Goal: Task Accomplishment & Management: Use online tool/utility

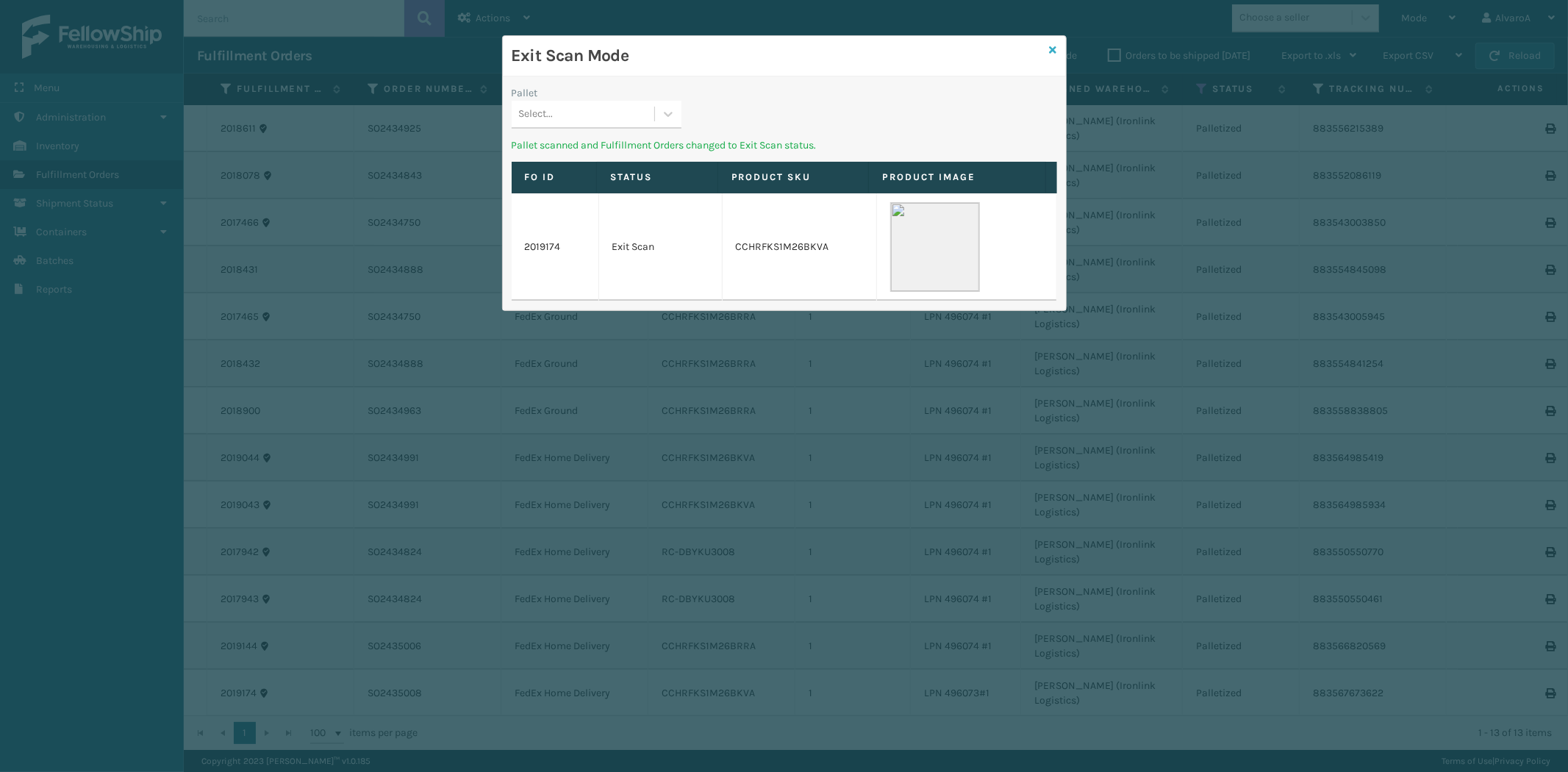
click at [1051, 53] on icon at bounding box center [1053, 49] width 7 height 11
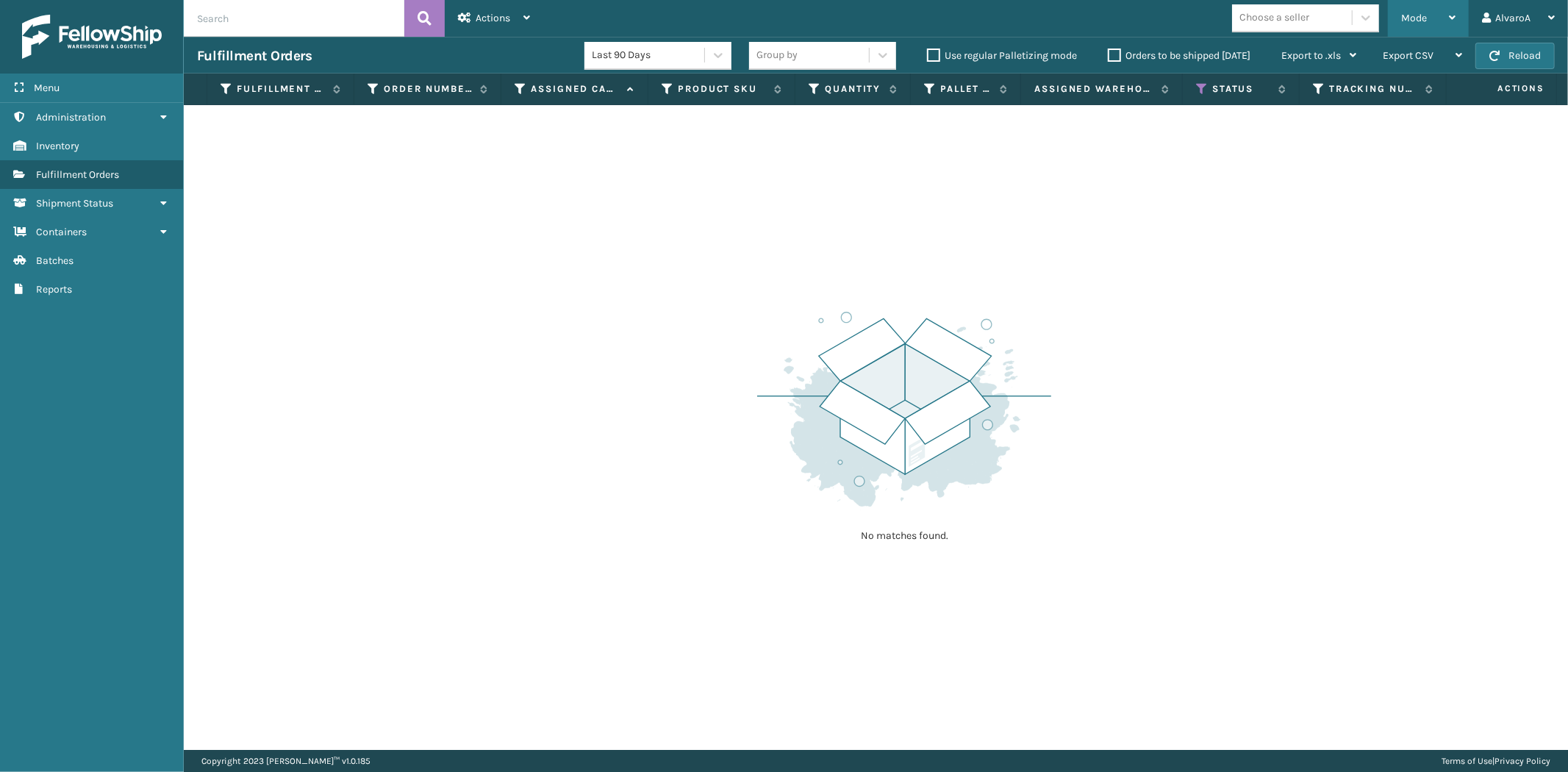
click at [1415, 26] on div "Mode" at bounding box center [1428, 18] width 54 height 36
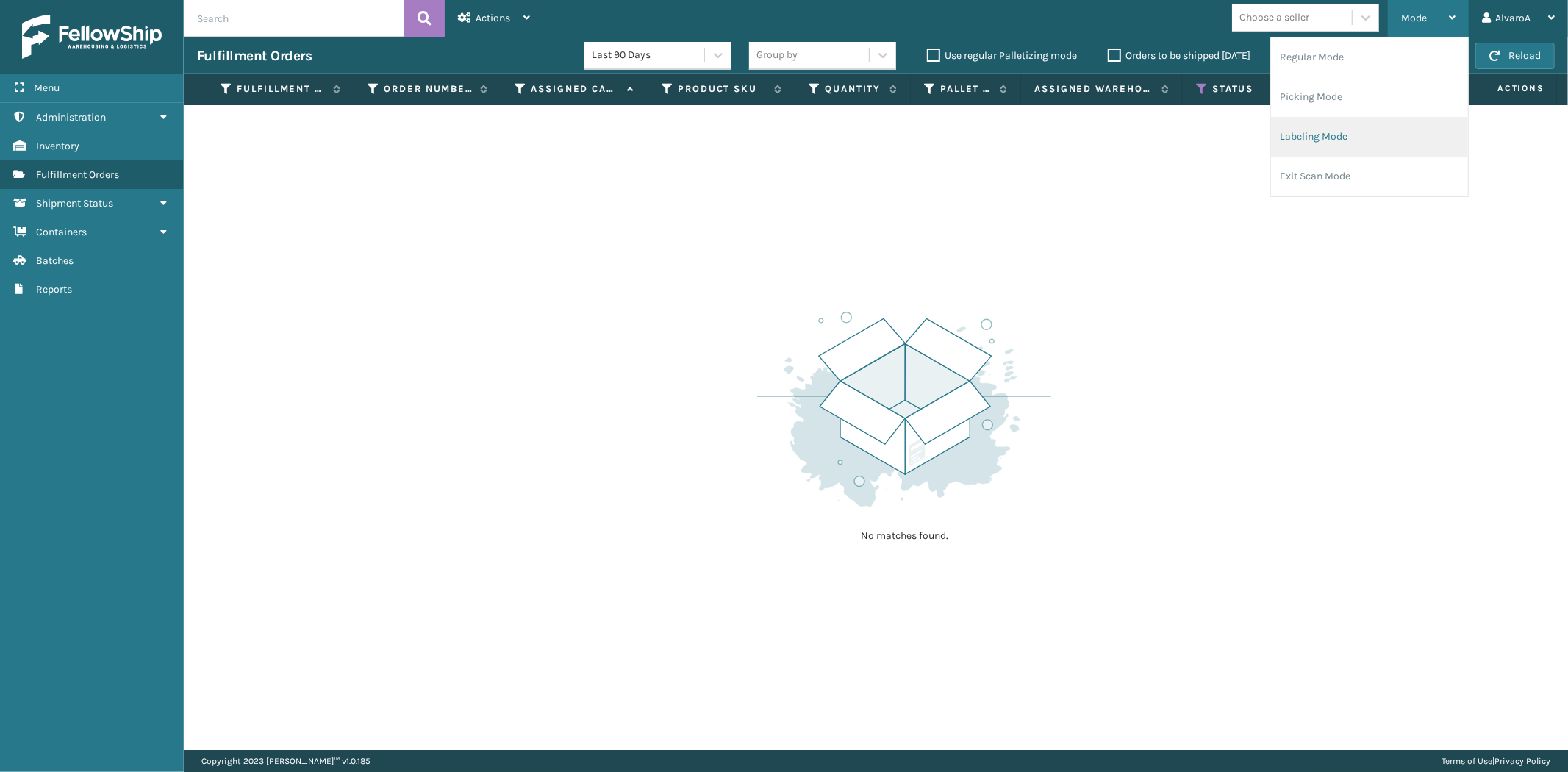
click at [1328, 142] on li "Labeling Mode" at bounding box center [1369, 136] width 197 height 40
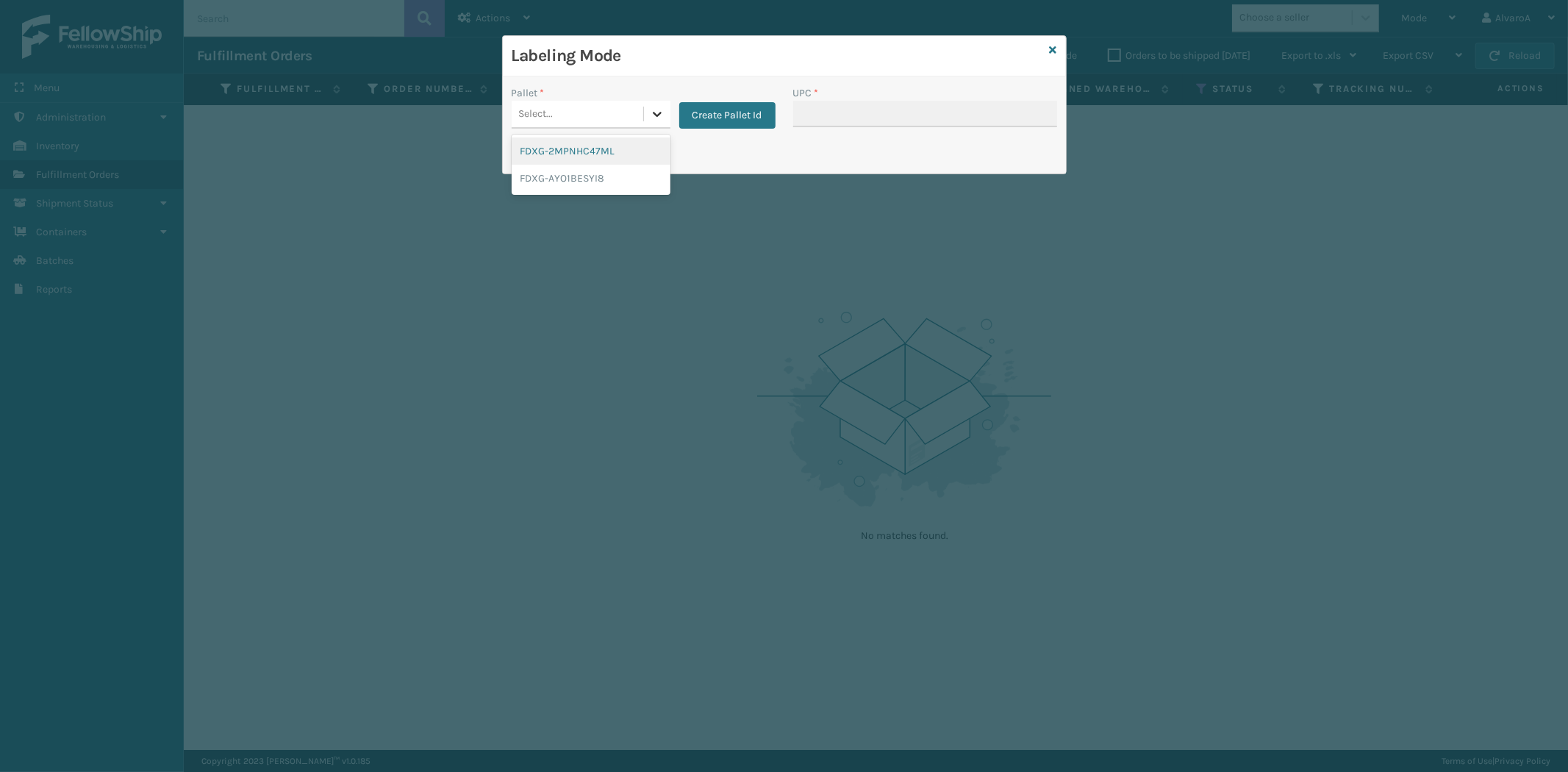
click at [655, 108] on icon at bounding box center [657, 114] width 15 height 15
click at [725, 108] on button "Create Pallet Id" at bounding box center [727, 115] width 96 height 27
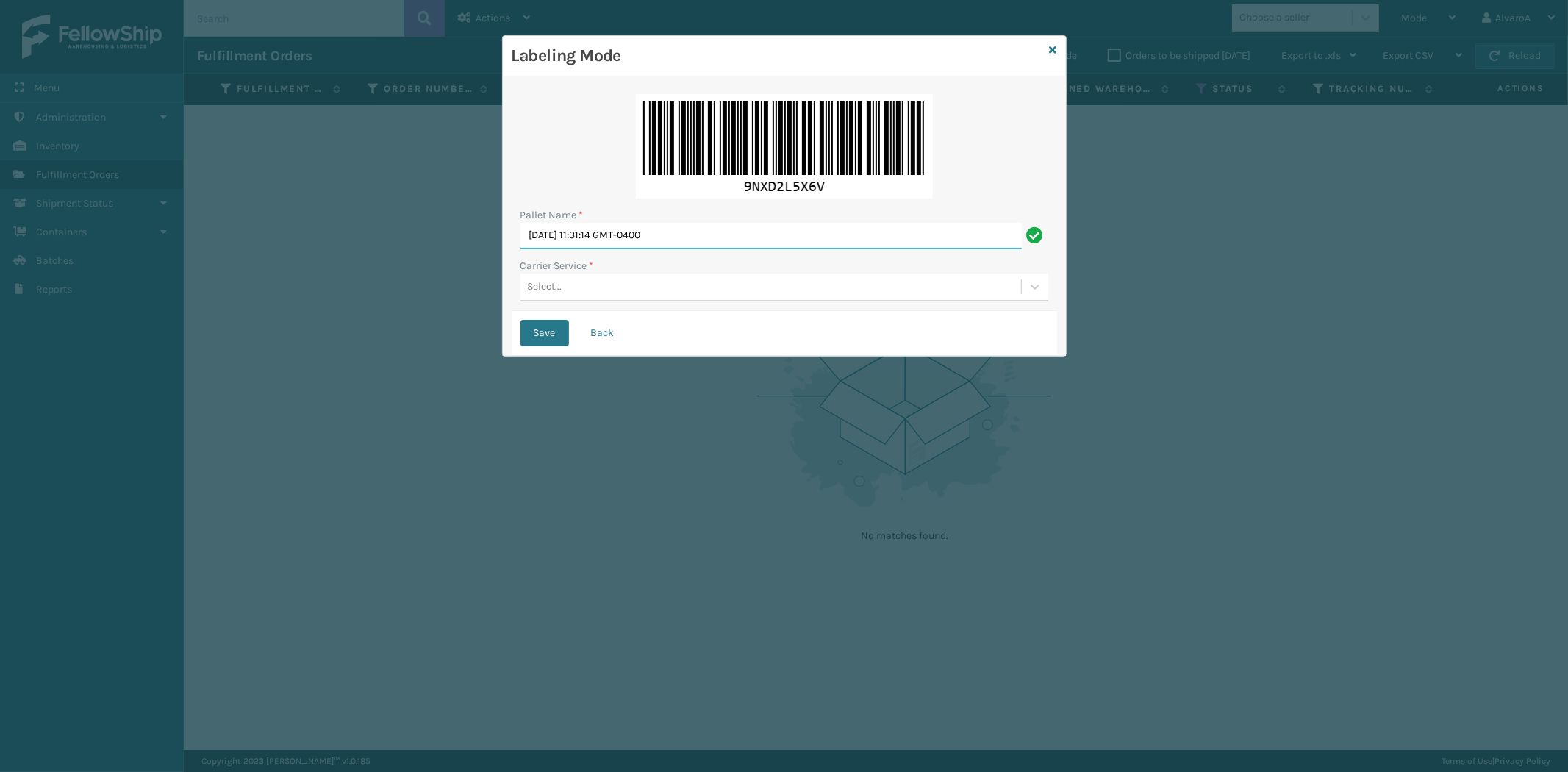
drag, startPoint x: 733, startPoint y: 244, endPoint x: 515, endPoint y: 308, distance: 227.2
click at [515, 308] on div "Pallet Name * [DATE] 11:31:14 GMT-0400 Carrier Service * Select..." at bounding box center [784, 197] width 545 height 226
type input "LPN 496070#1"
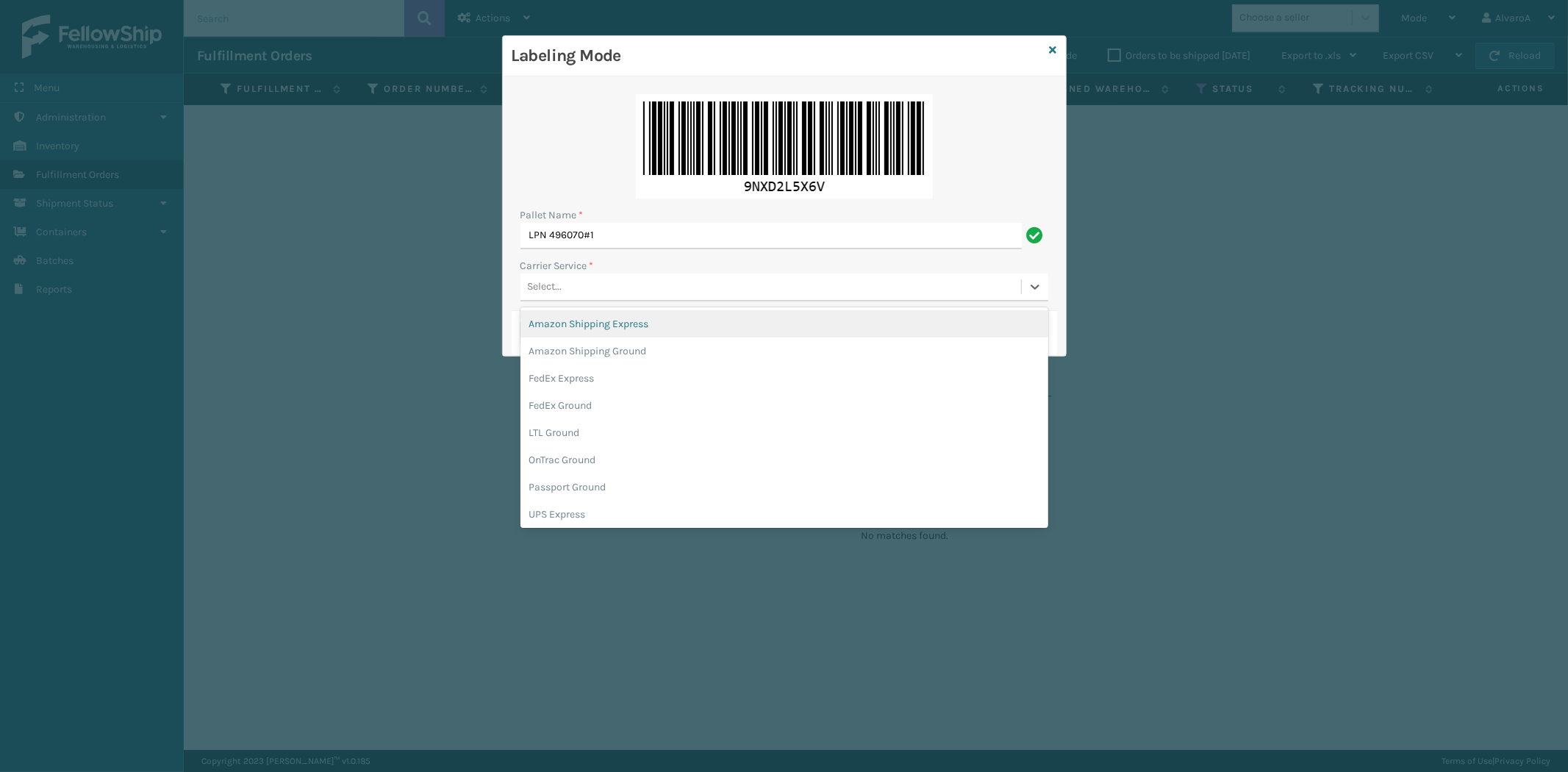
click at [604, 296] on div "Select..." at bounding box center [770, 287] width 501 height 24
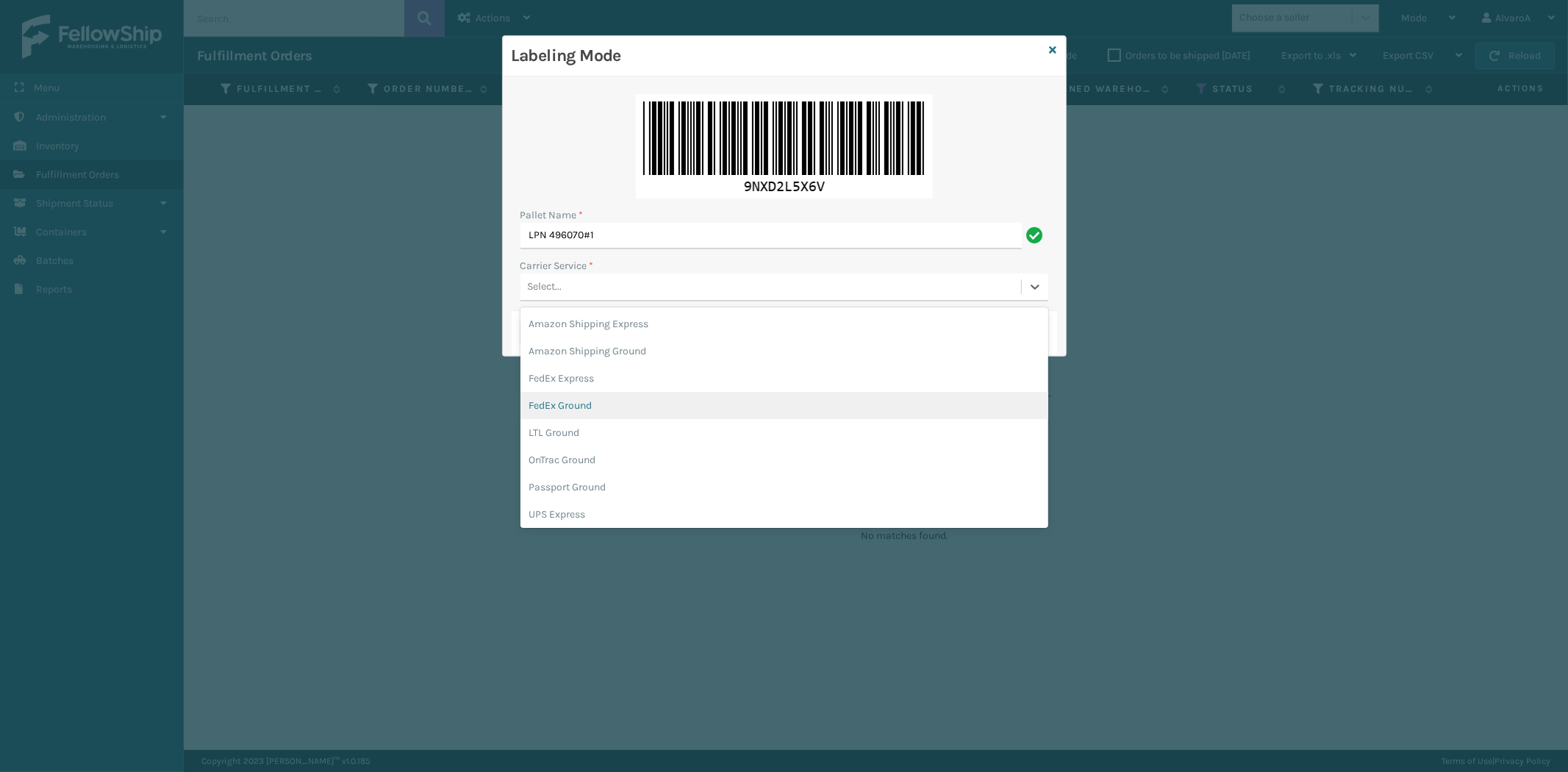
click at [601, 394] on div "FedEx Ground" at bounding box center [784, 405] width 528 height 28
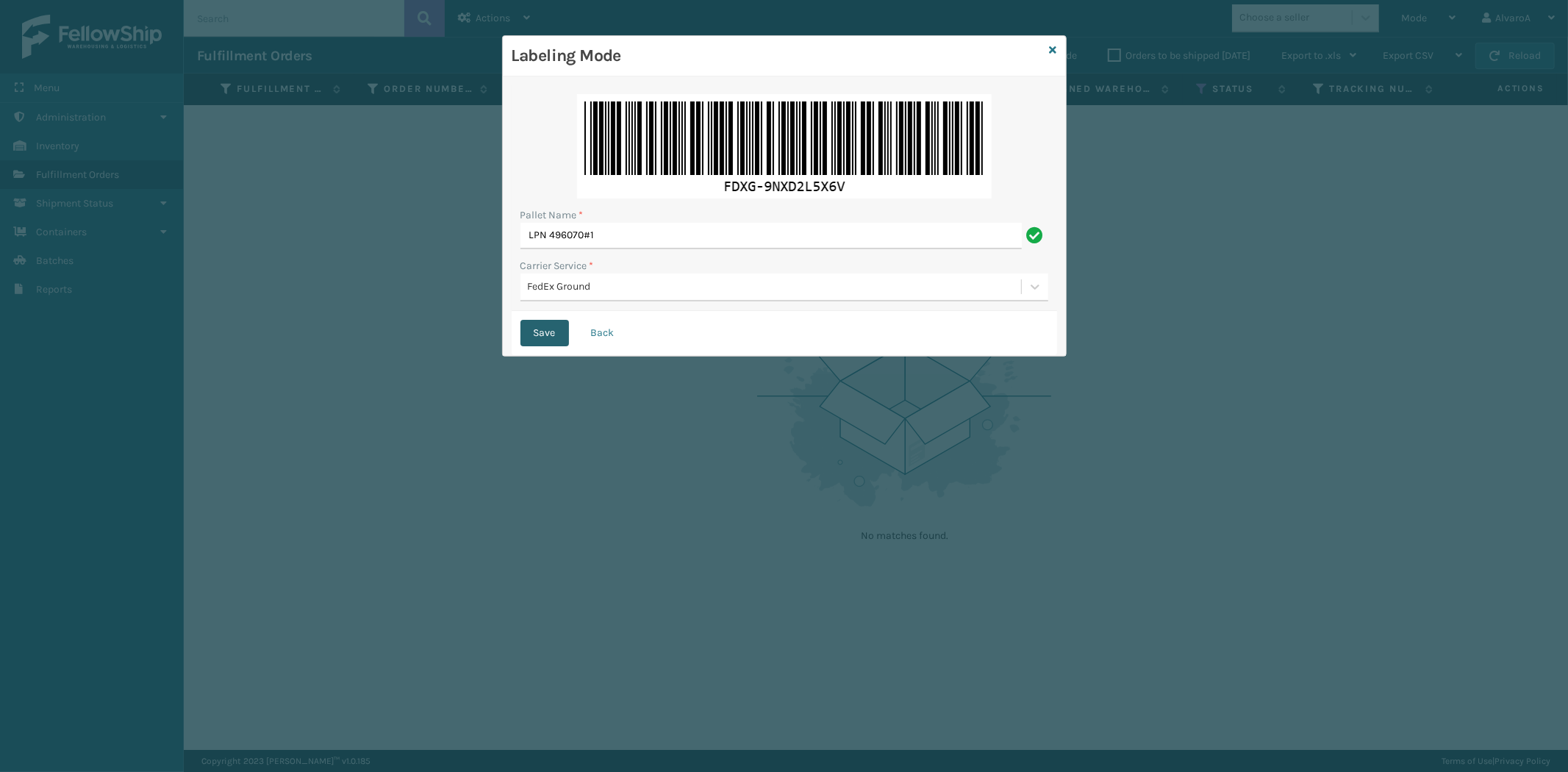
click at [549, 333] on button "Save" at bounding box center [545, 333] width 49 height 27
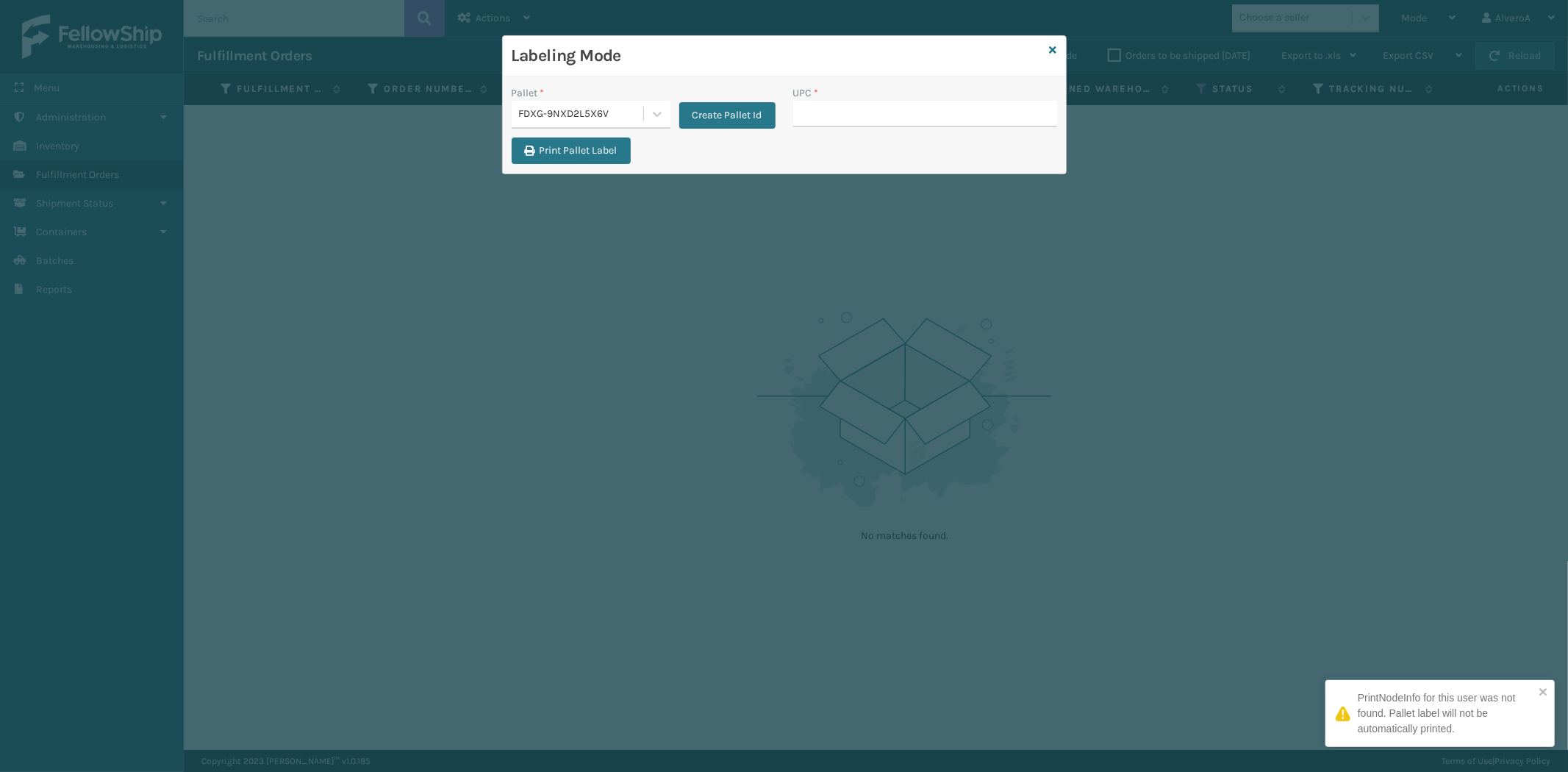
click at [824, 118] on input "UPC *" at bounding box center [925, 113] width 264 height 27
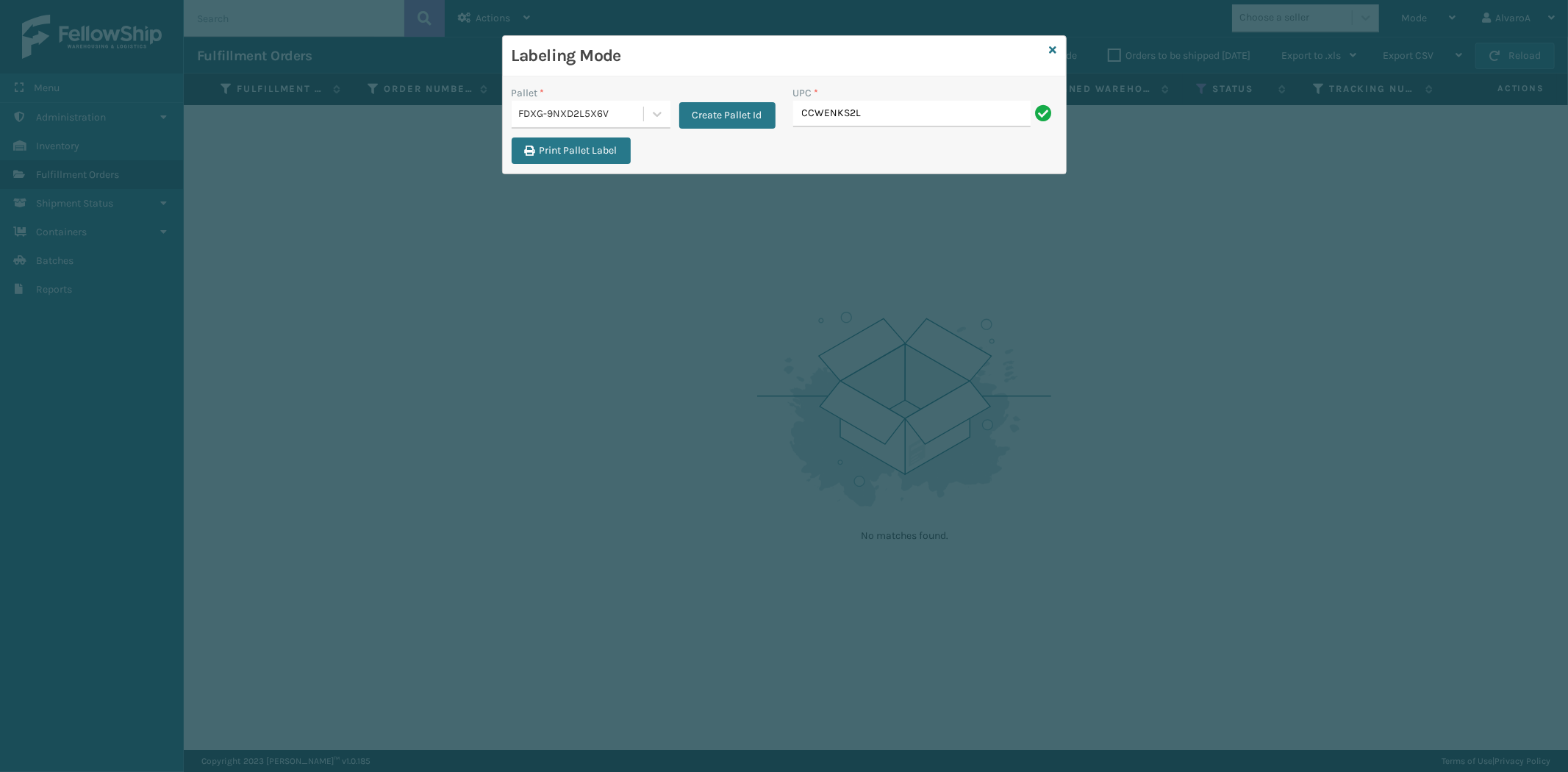
type input "CCWENKS2LBRRA"
type input "O"
type input "CCWENKS2LBRRA"
type input "LKLGF2SP1GU3051"
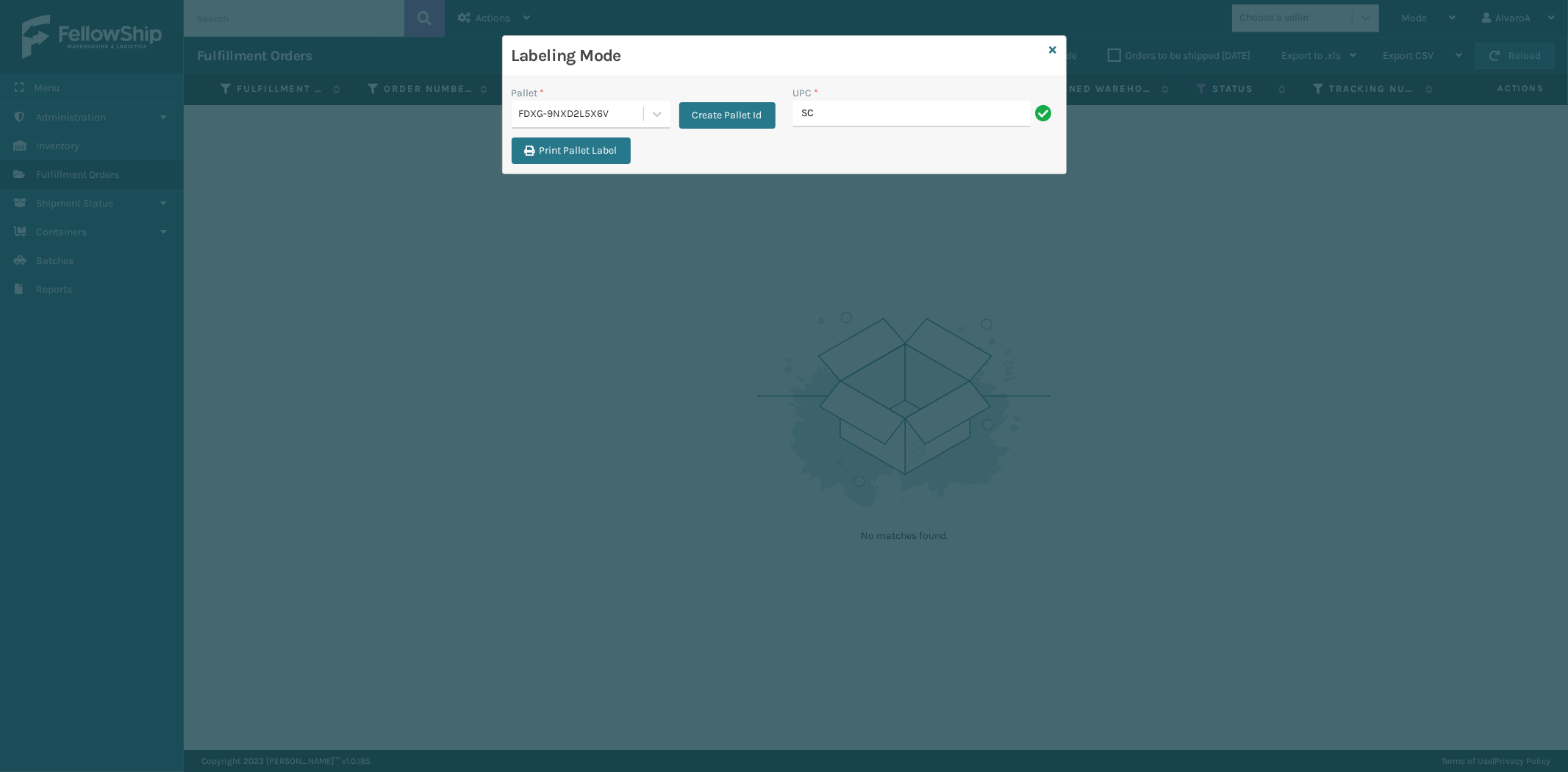
type input "SC-CRYS3LU2051"
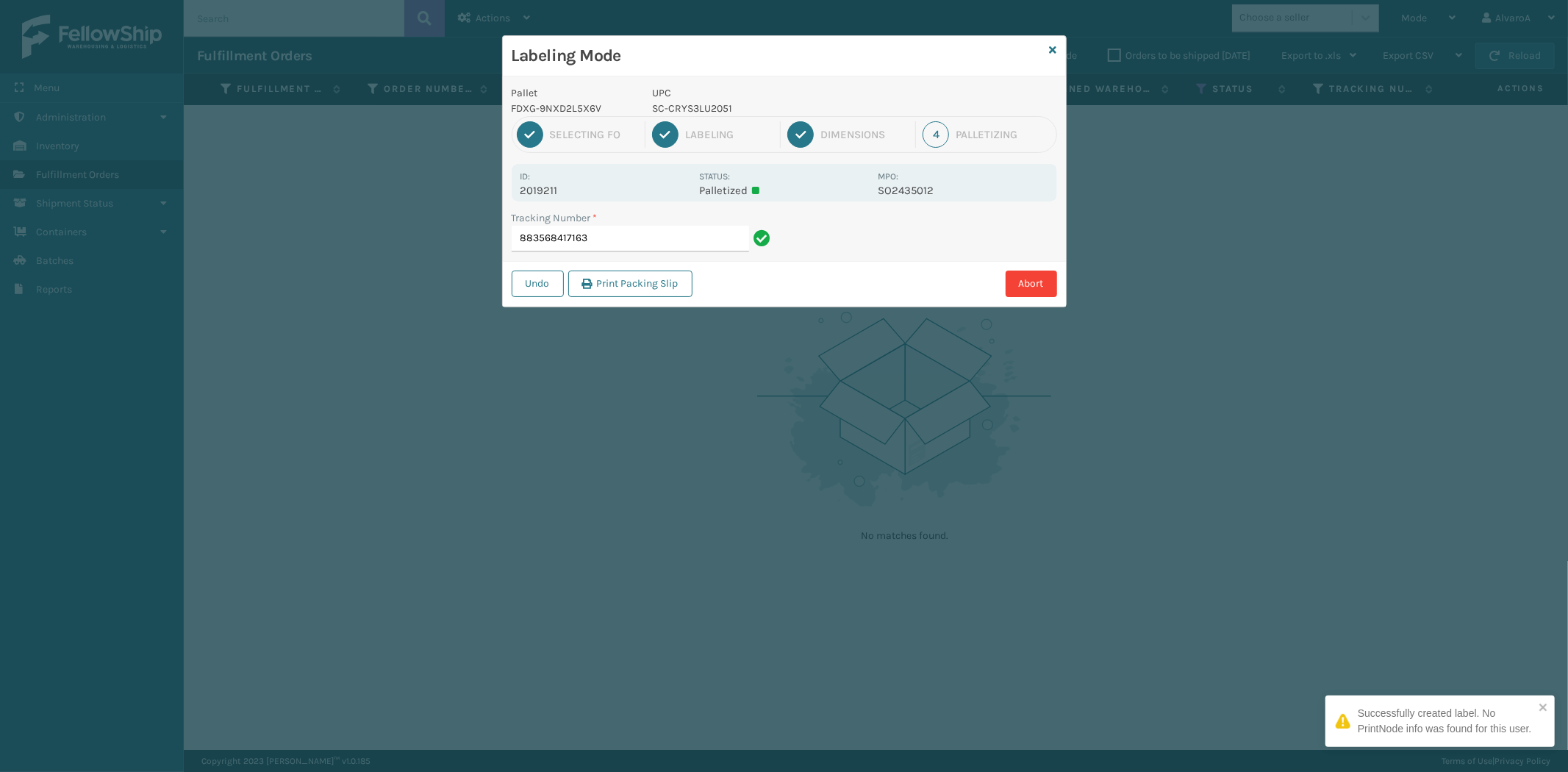
type input "883568417163S"
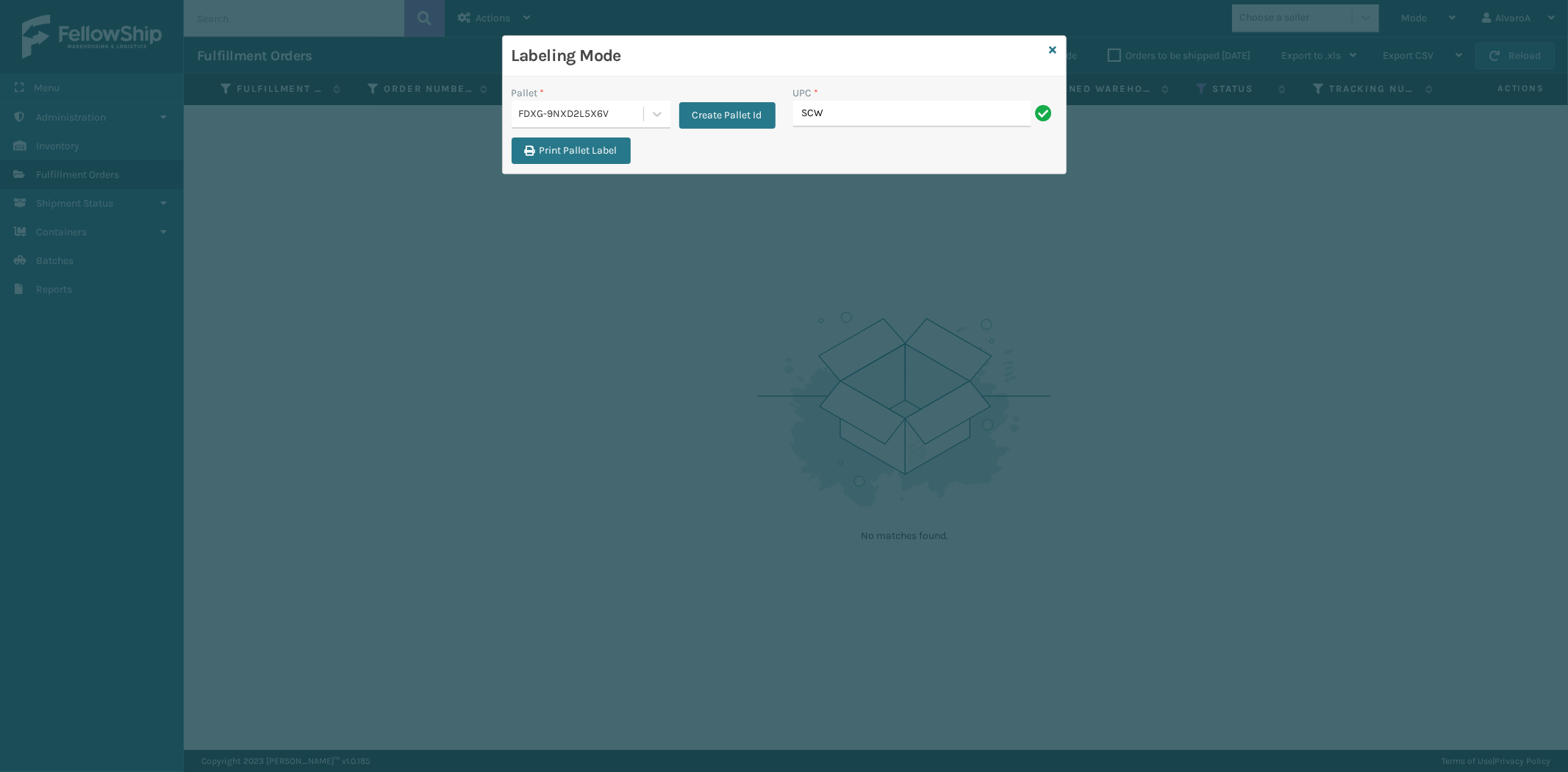
type input "SCWDSLU2012"
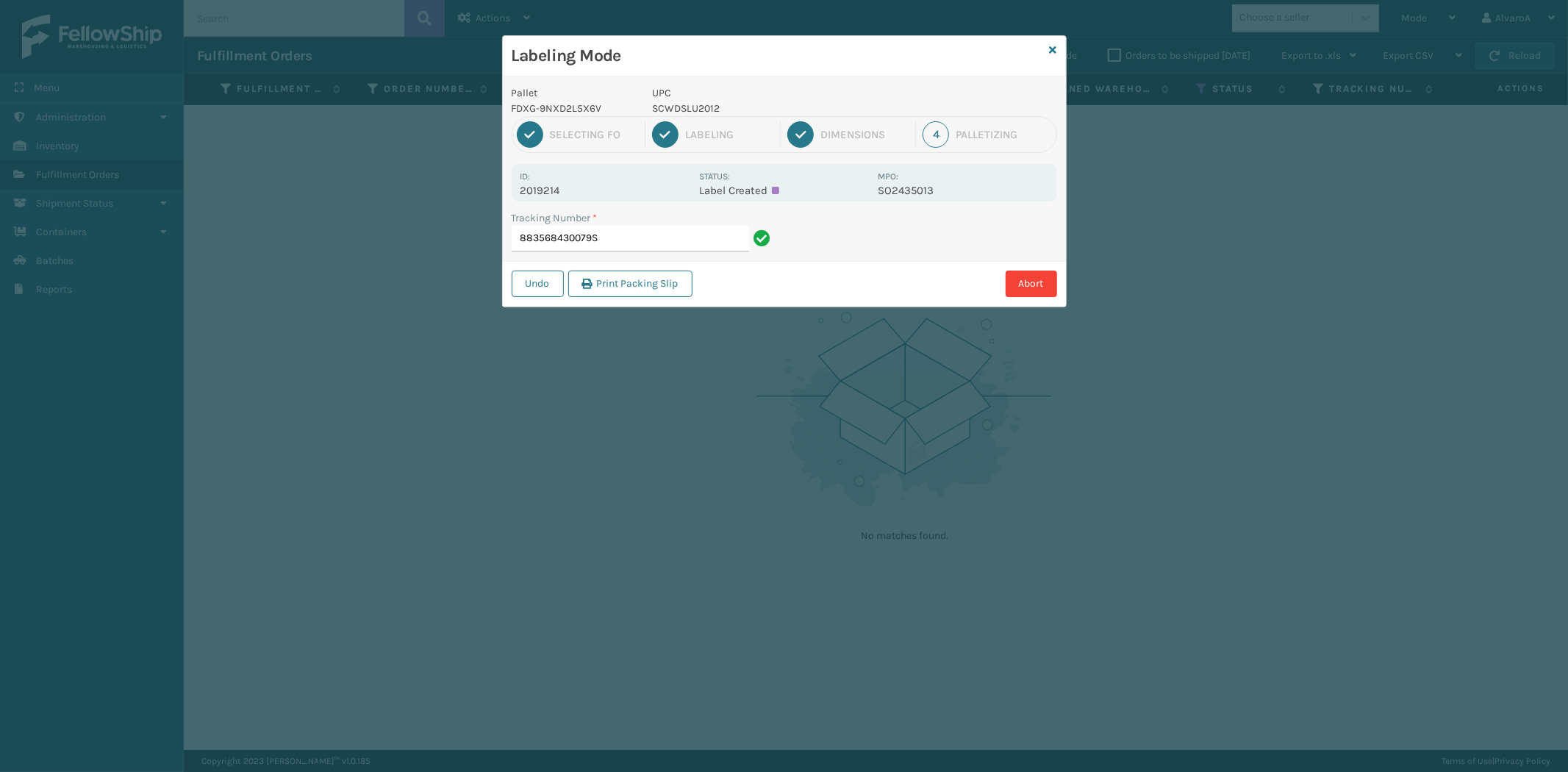
type input "883568430079"
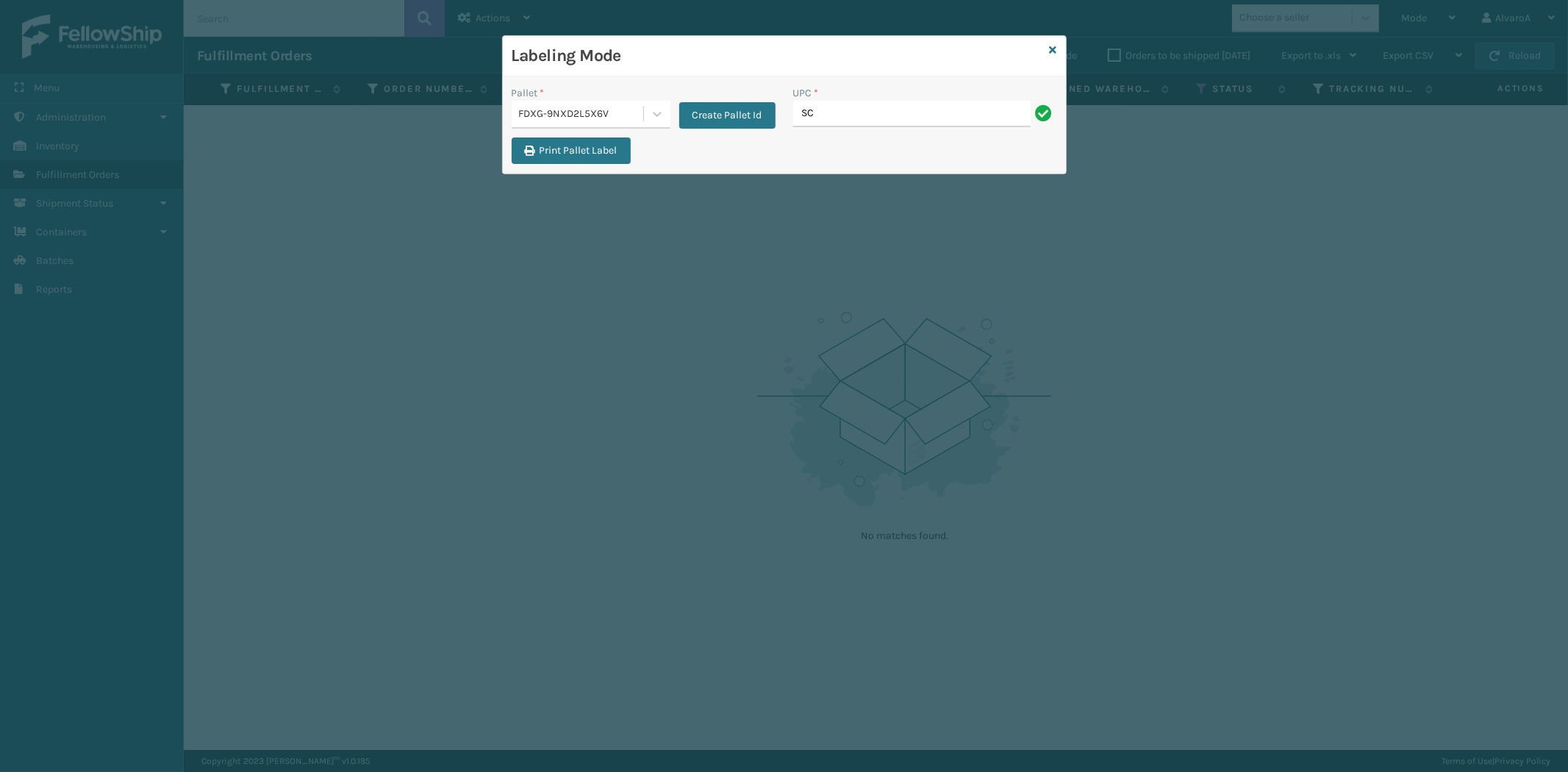
type input "SC-CRYS3LU2012"
click at [1052, 45] on icon at bounding box center [1053, 49] width 7 height 11
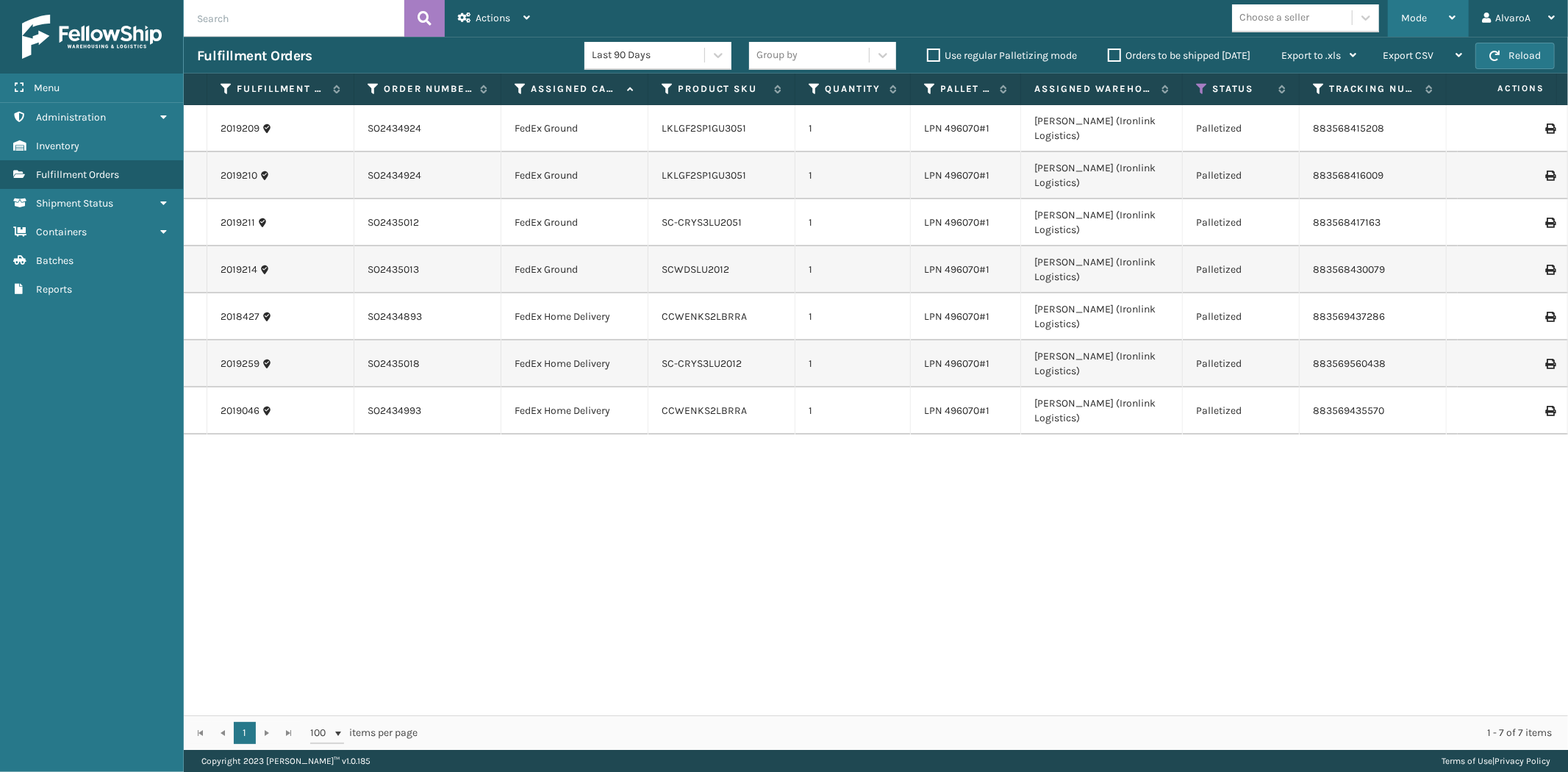
click at [1417, 17] on span "Mode" at bounding box center [1414, 18] width 26 height 12
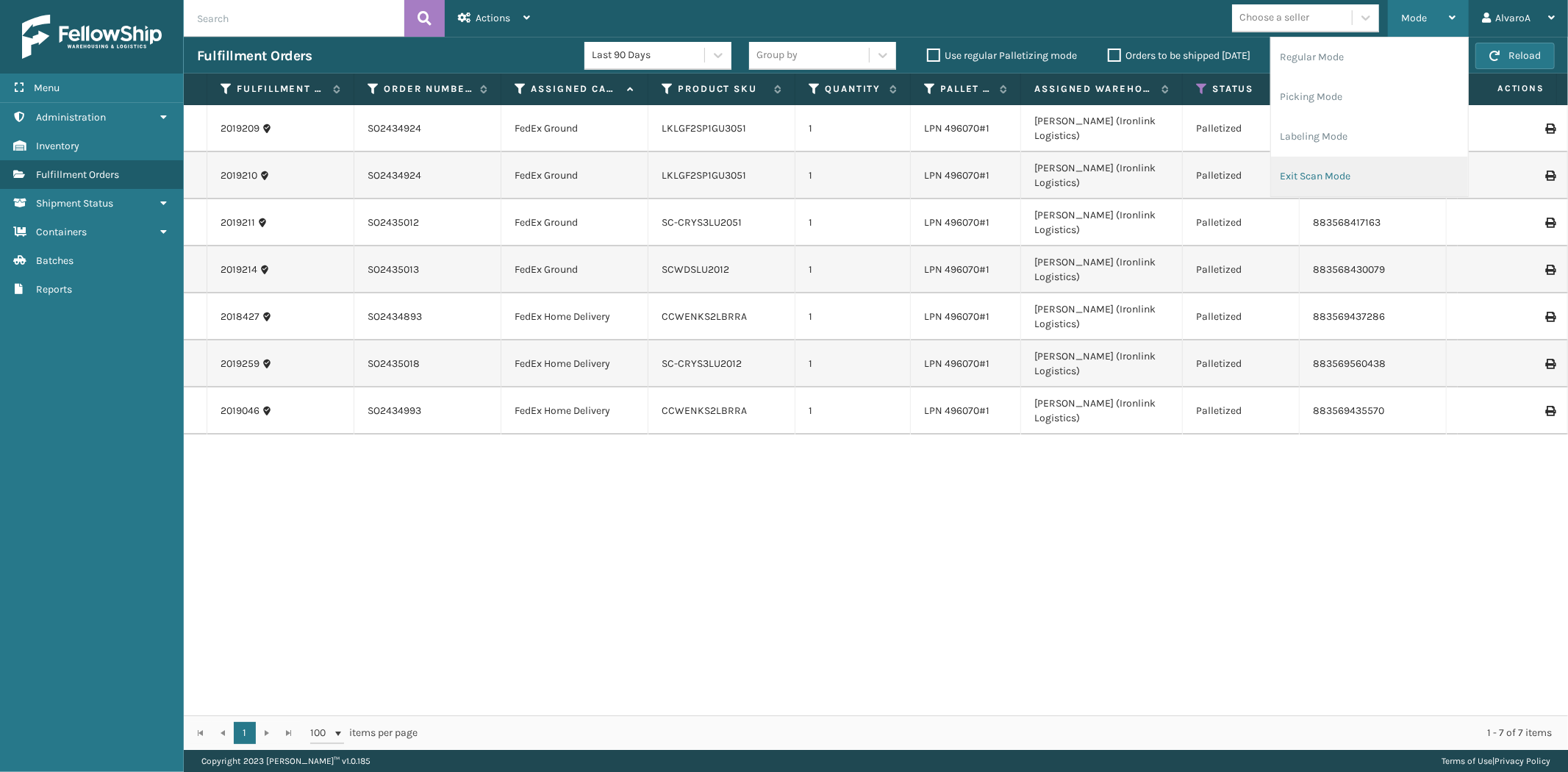
click at [1351, 165] on li "Exit Scan Mode" at bounding box center [1369, 176] width 197 height 40
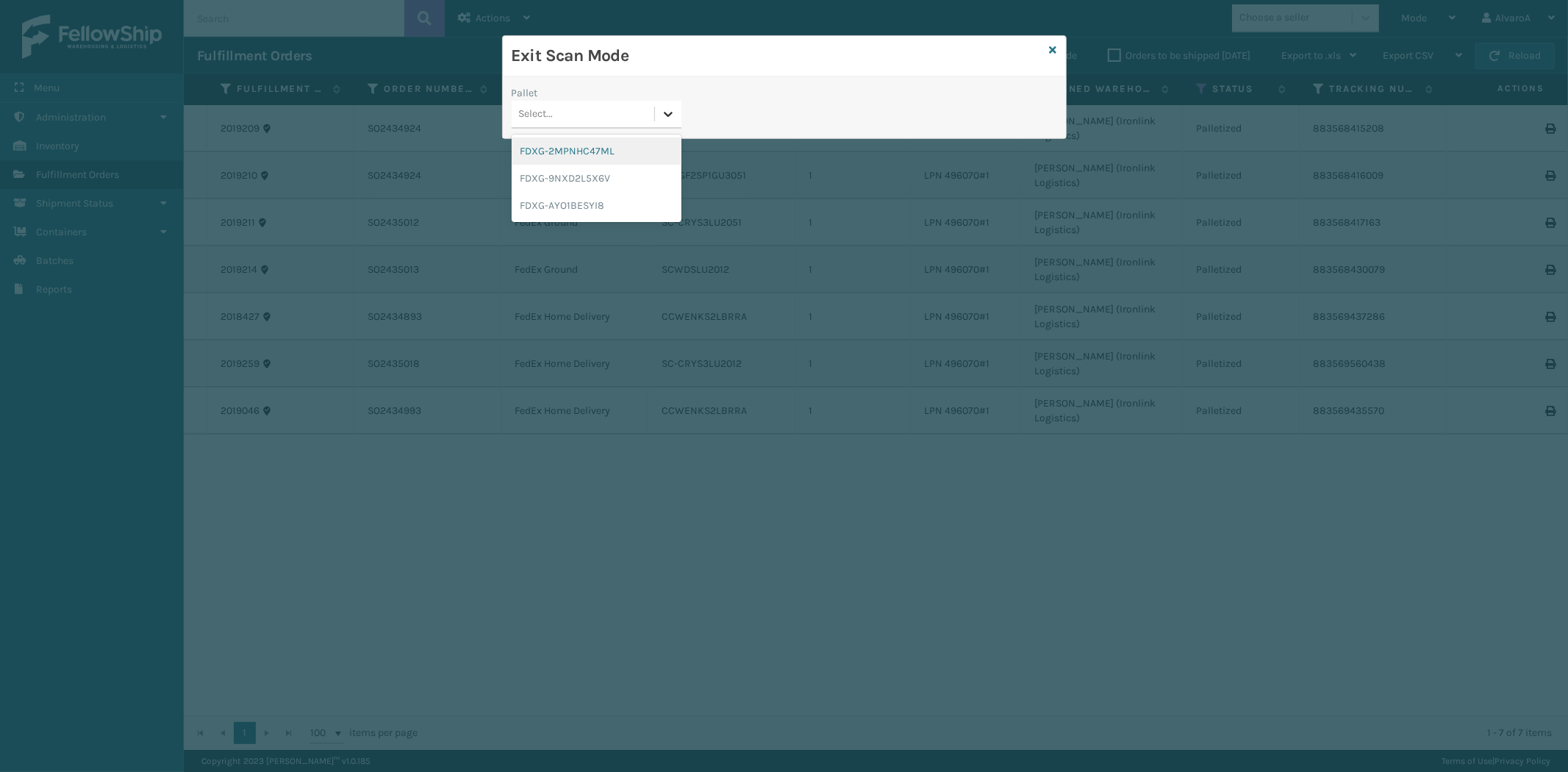
click at [672, 113] on icon at bounding box center [668, 114] width 15 height 15
click at [600, 201] on div "FDXG-AYO1BESYI8" at bounding box center [596, 206] width 170 height 28
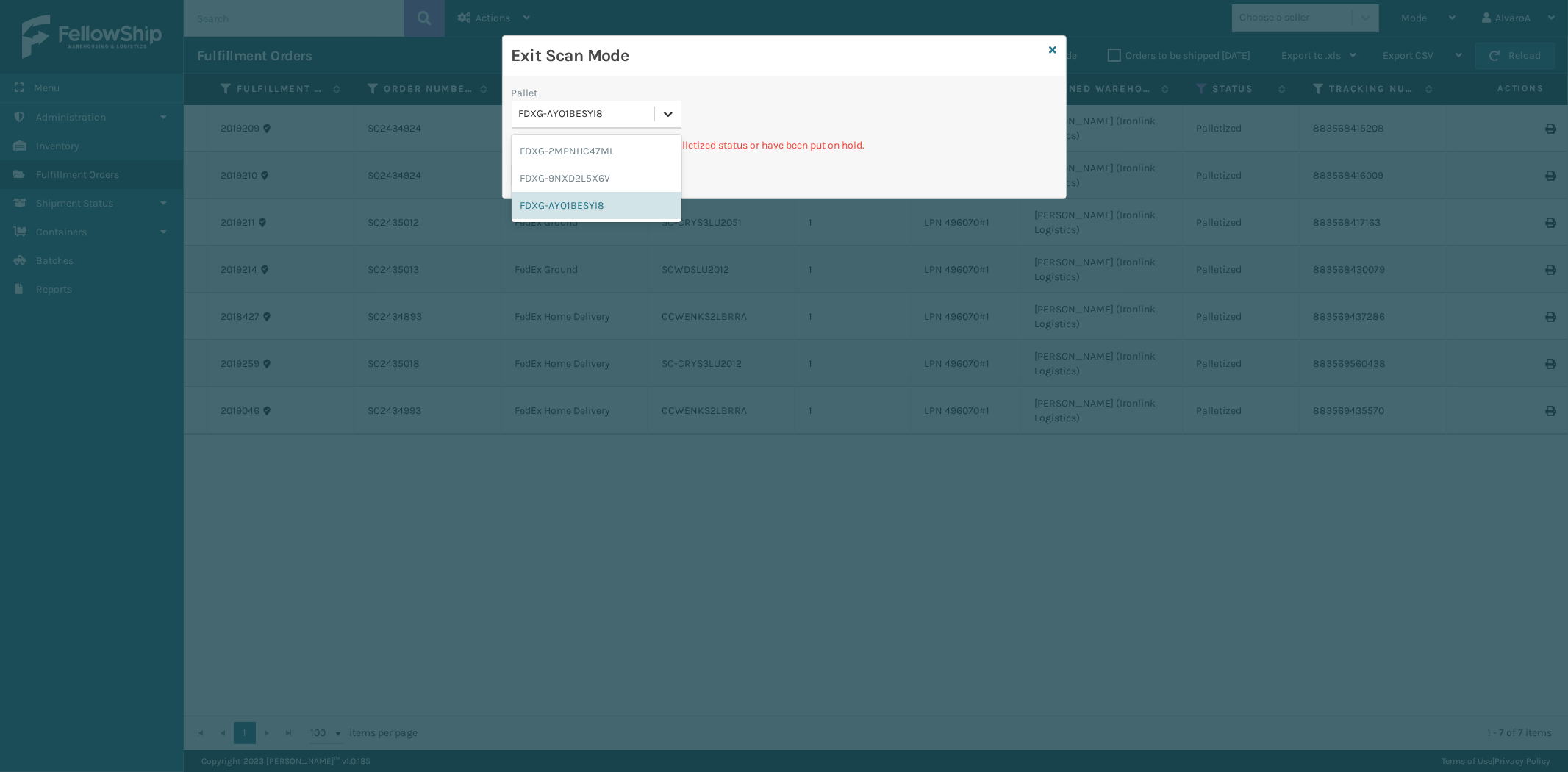
click at [669, 104] on div at bounding box center [667, 113] width 27 height 27
click at [596, 170] on div "FDXG-9NXD2L5X6V" at bounding box center [596, 179] width 170 height 28
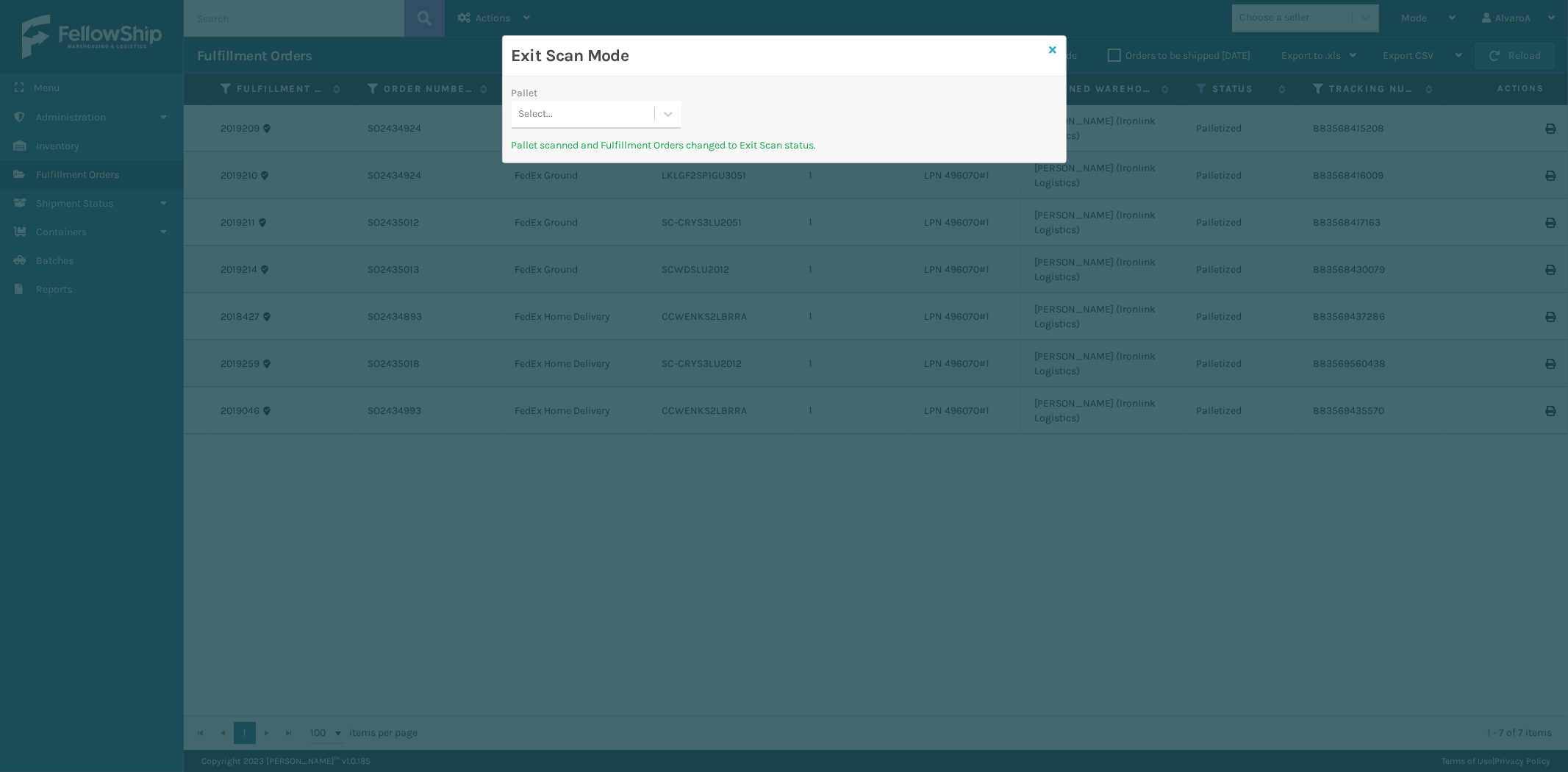
click at [1049, 48] on icon at bounding box center [1053, 49] width 7 height 11
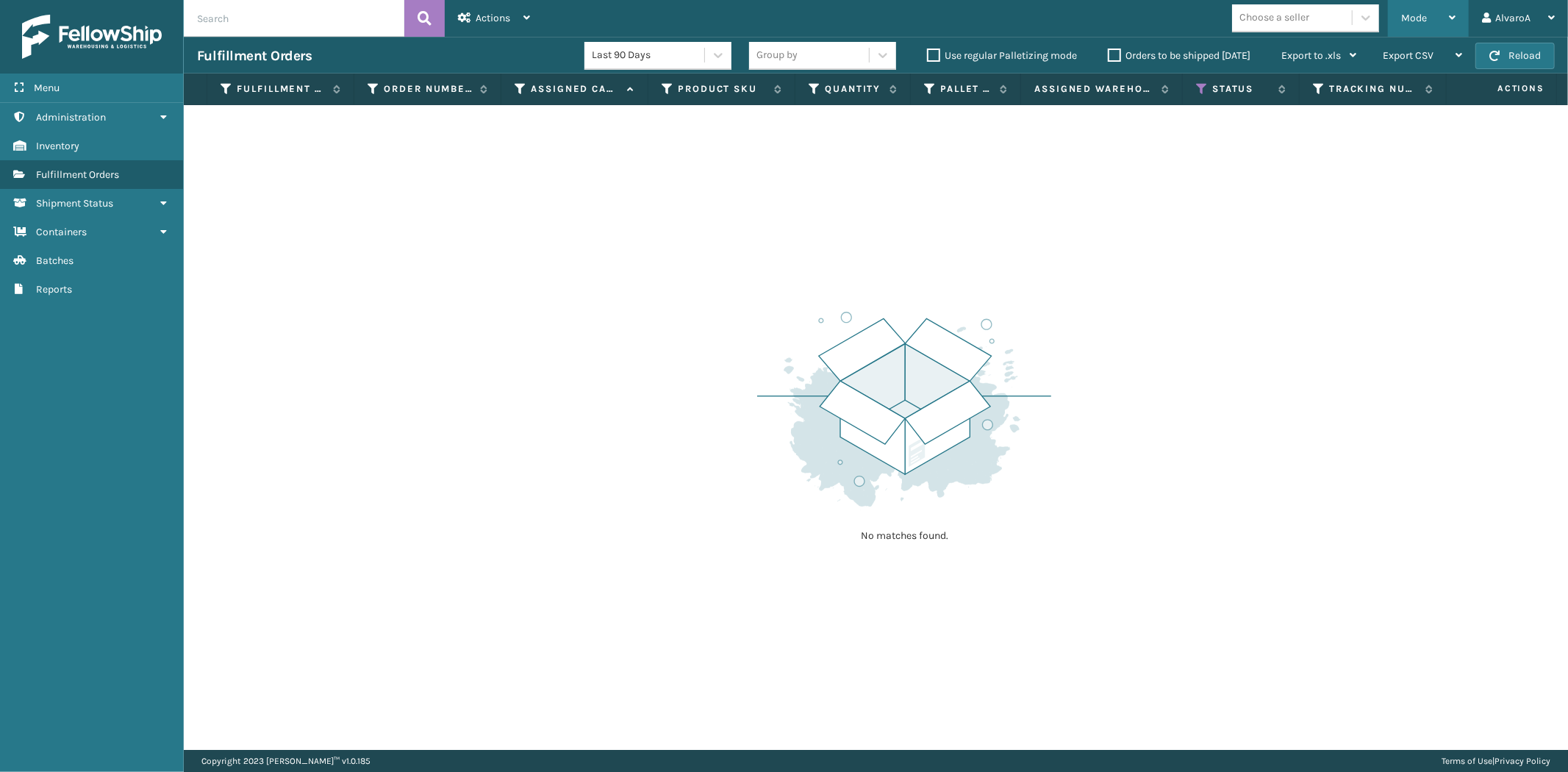
click at [1443, 19] on div "Mode" at bounding box center [1428, 18] width 54 height 36
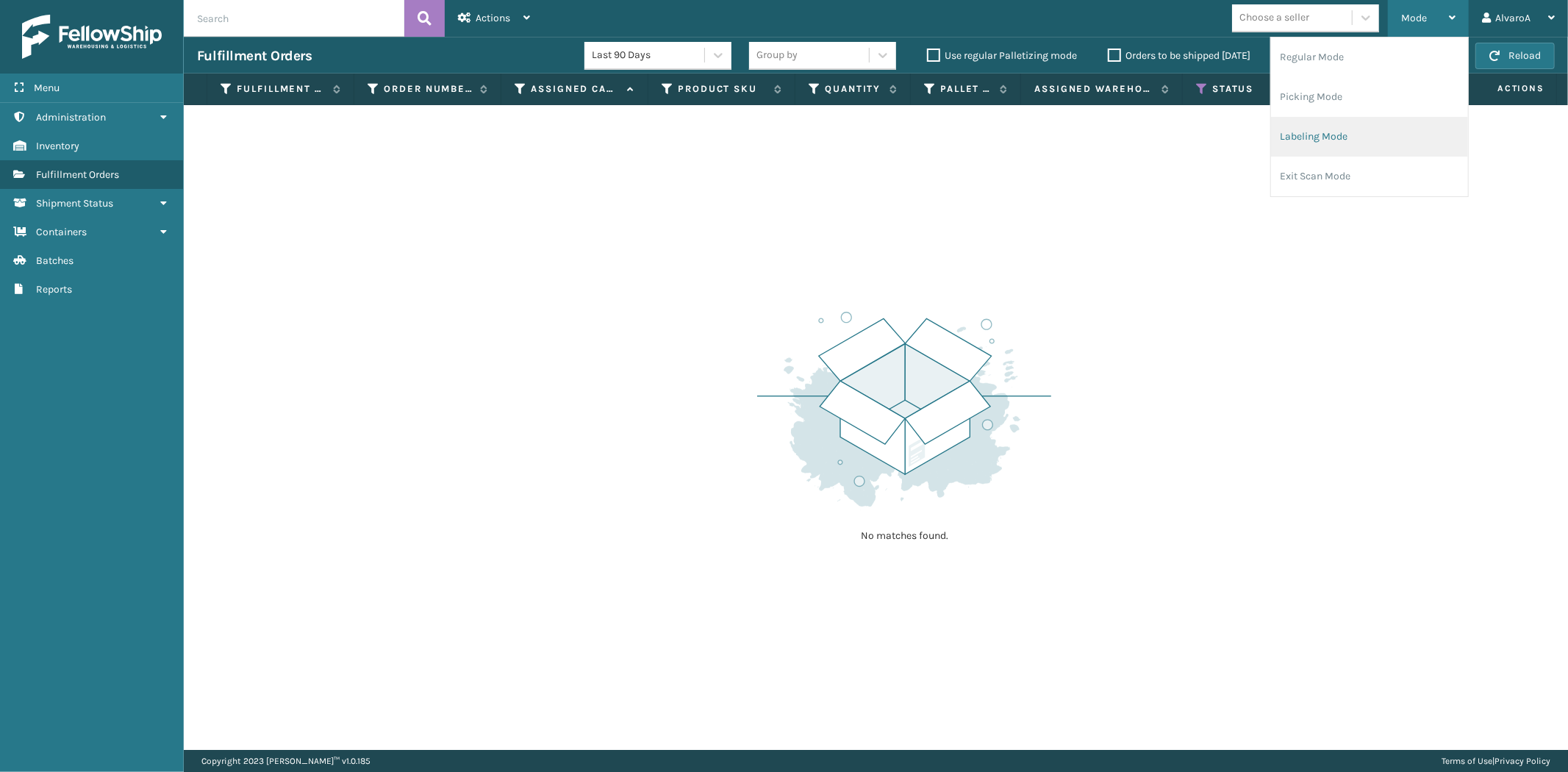
click at [1346, 141] on li "Labeling Mode" at bounding box center [1369, 136] width 197 height 40
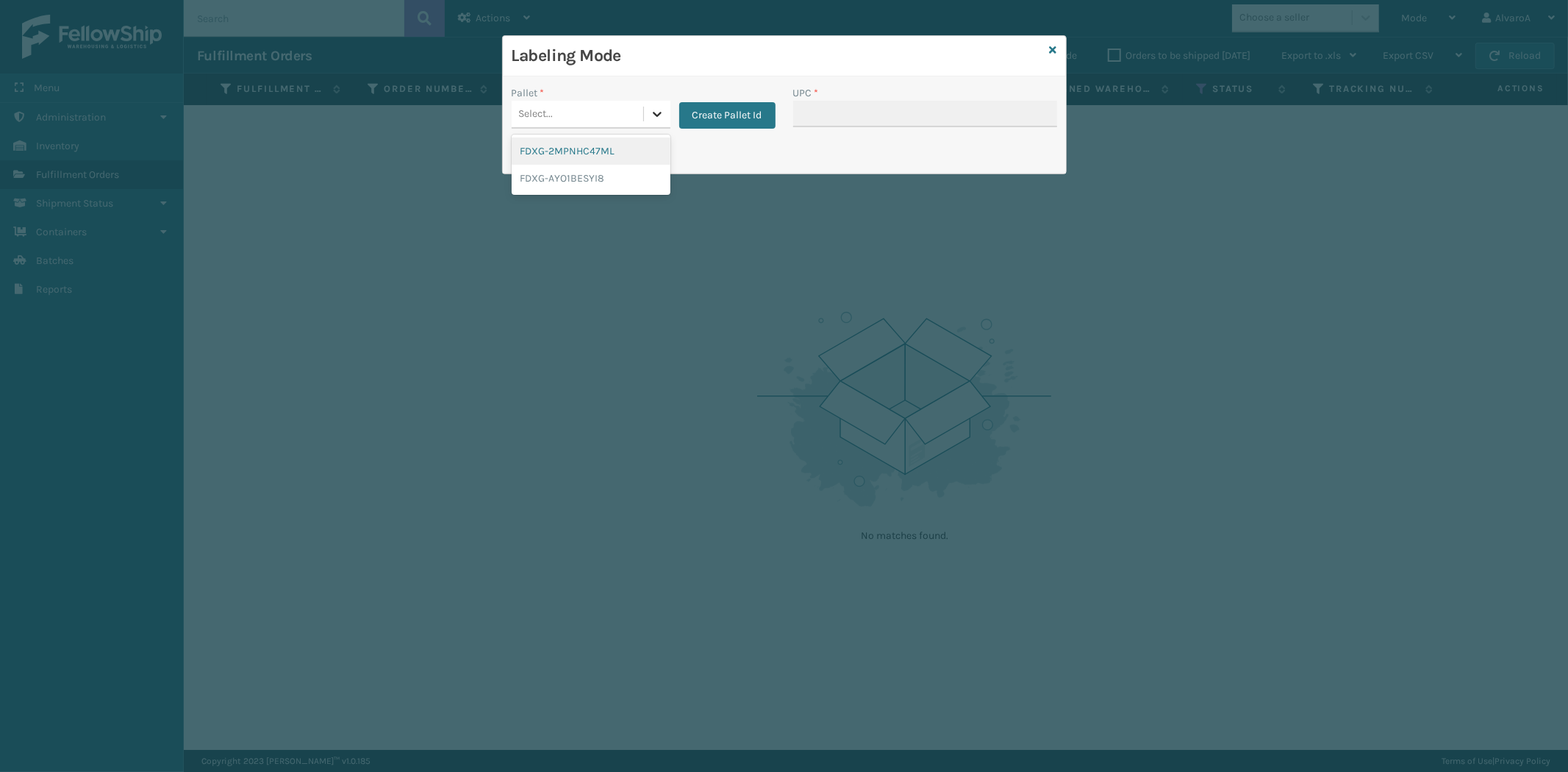
click at [653, 116] on icon at bounding box center [657, 114] width 15 height 15
click at [738, 117] on button "Create Pallet Id" at bounding box center [727, 115] width 96 height 27
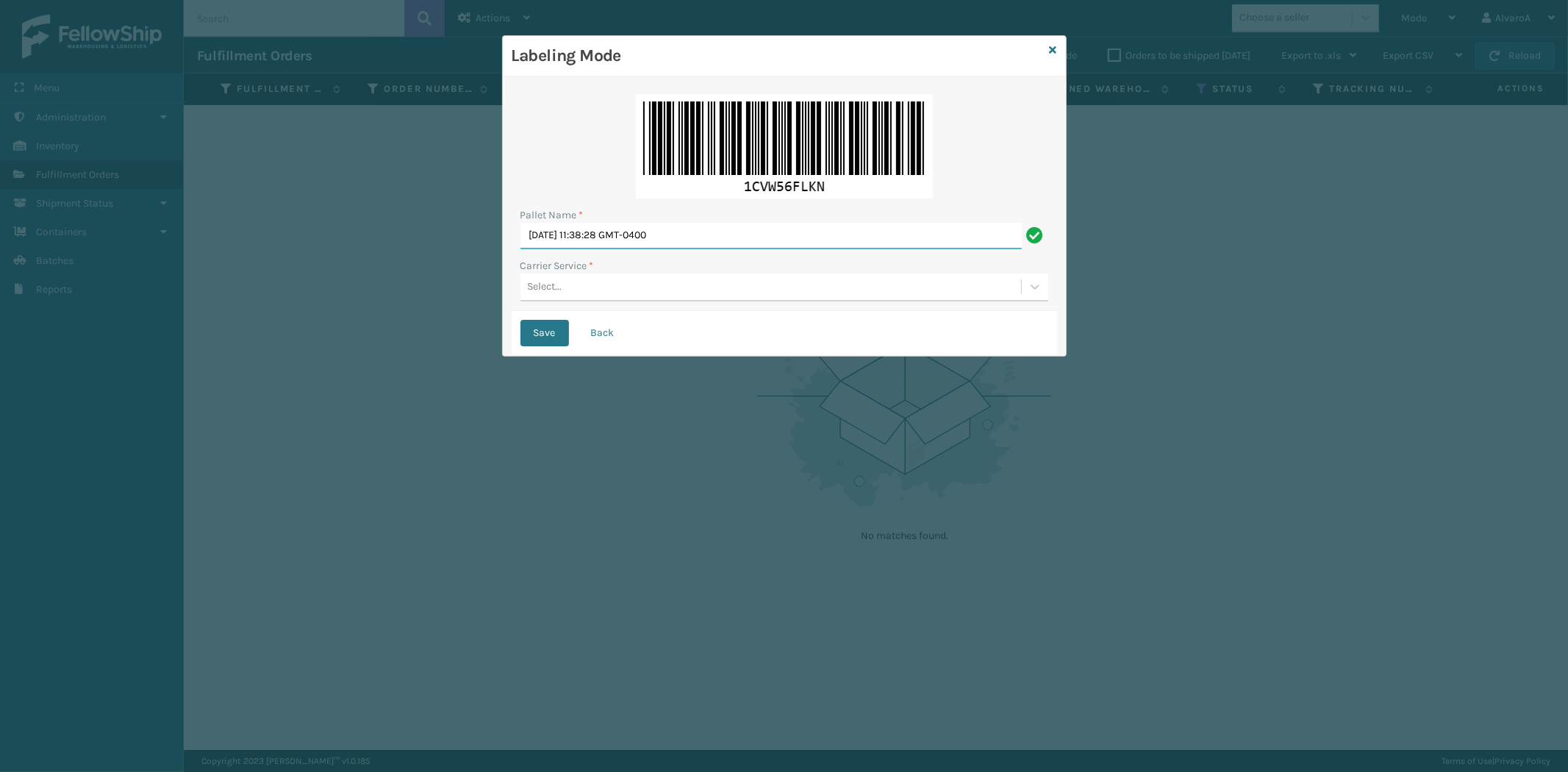
drag, startPoint x: 713, startPoint y: 231, endPoint x: 284, endPoint y: 350, distance: 445.2
click at [284, 350] on div "Labeling Mode Pallet Name * [DATE] 11:38:28 GMT-0400 Carrier Service * Select..…" at bounding box center [784, 386] width 1568 height 772
type input "LPN 496071 #1"
click at [555, 275] on div "Select..." at bounding box center [770, 287] width 501 height 24
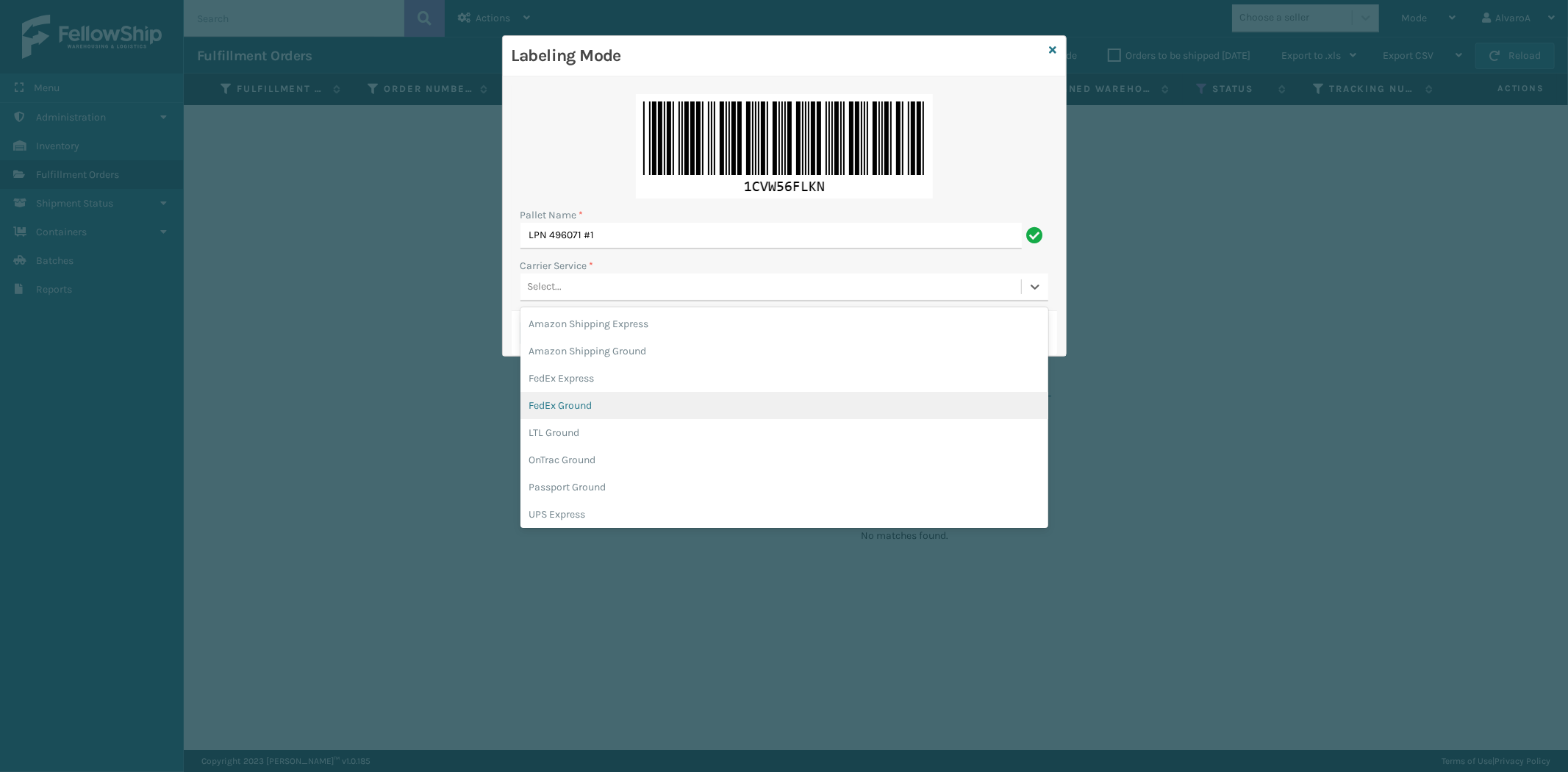
click at [562, 397] on div "FedEx Ground" at bounding box center [784, 405] width 528 height 28
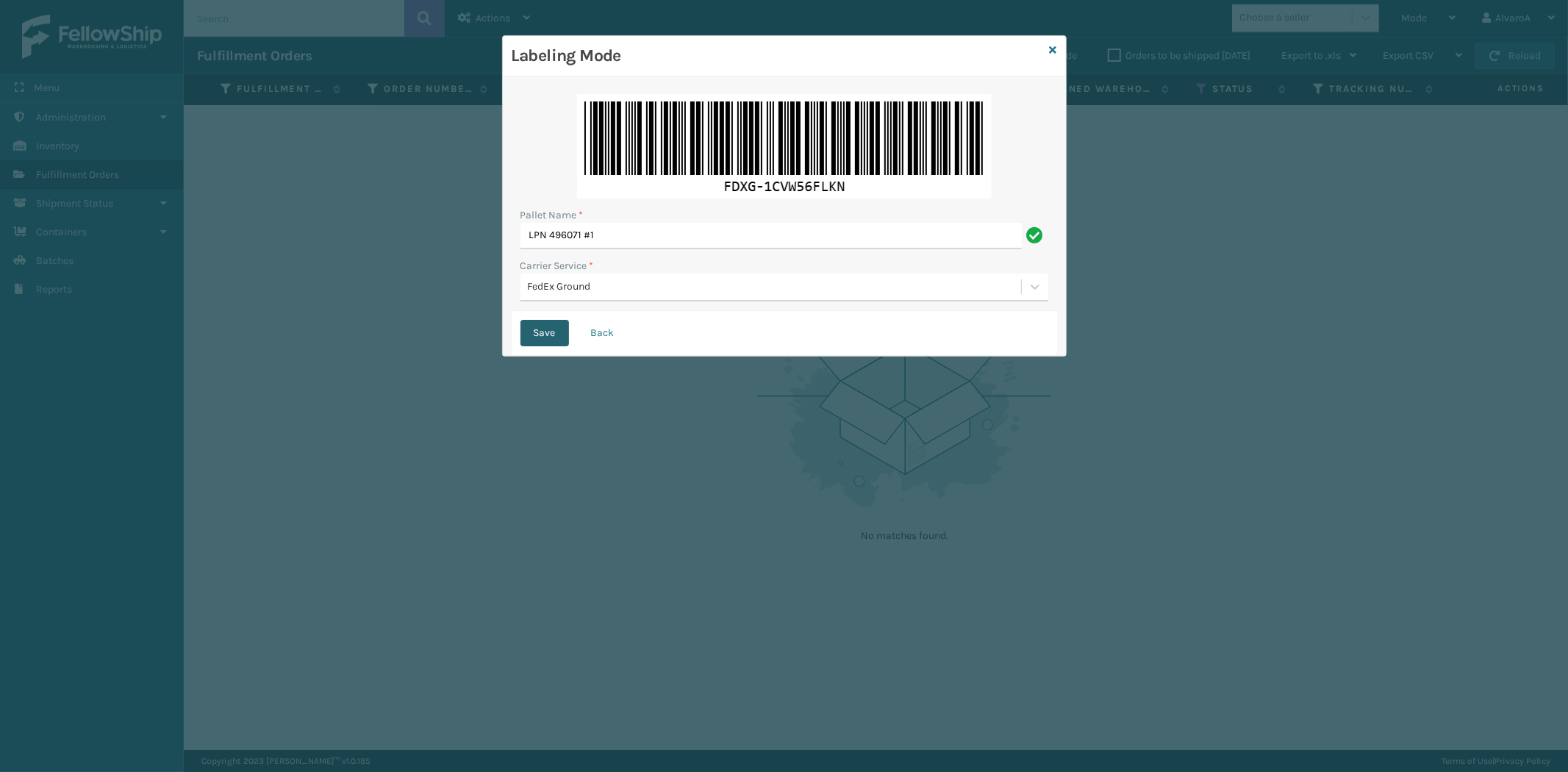
click at [549, 343] on button "Save" at bounding box center [545, 333] width 49 height 27
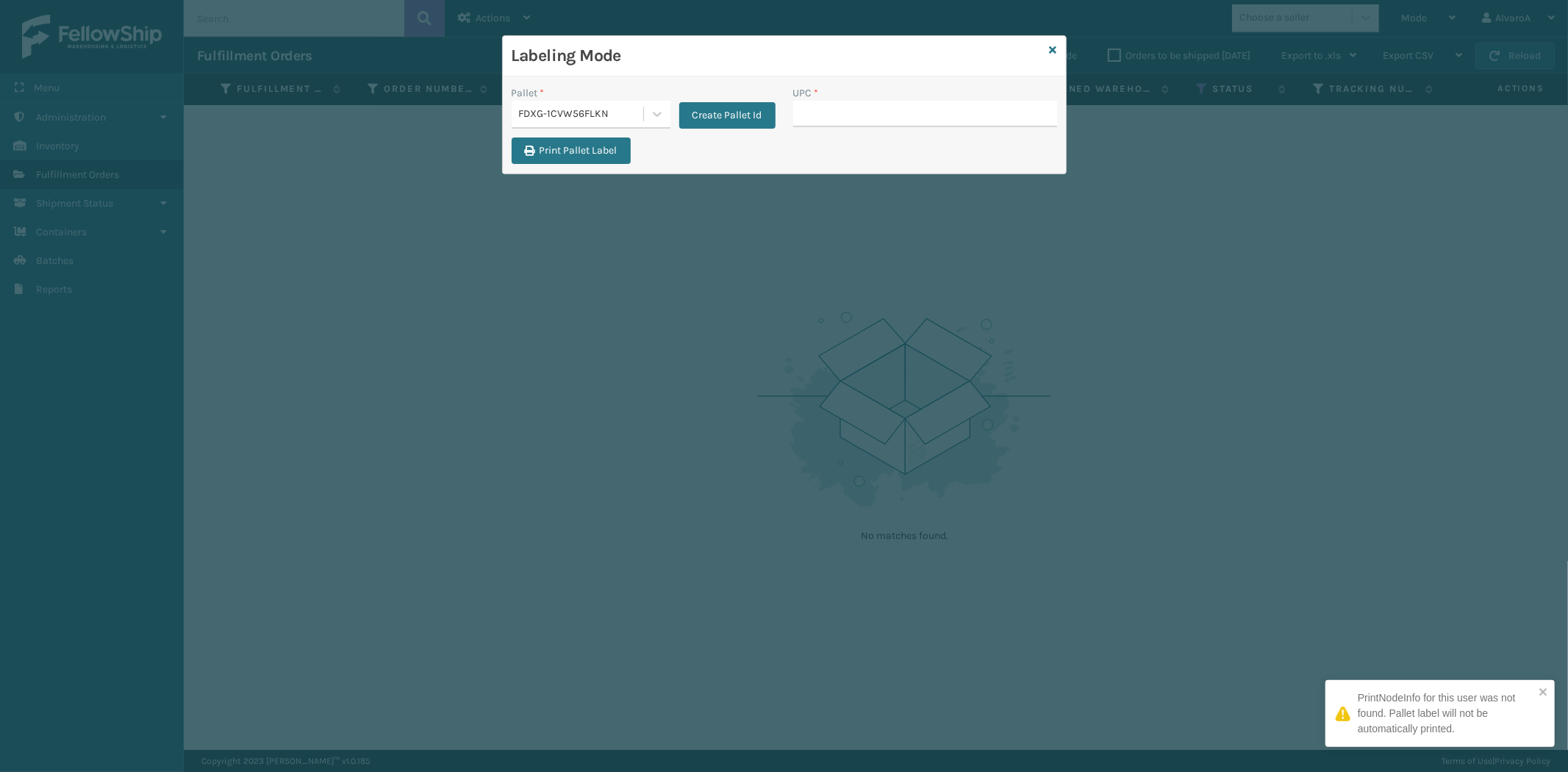
click at [838, 106] on input "UPC *" at bounding box center [925, 113] width 264 height 27
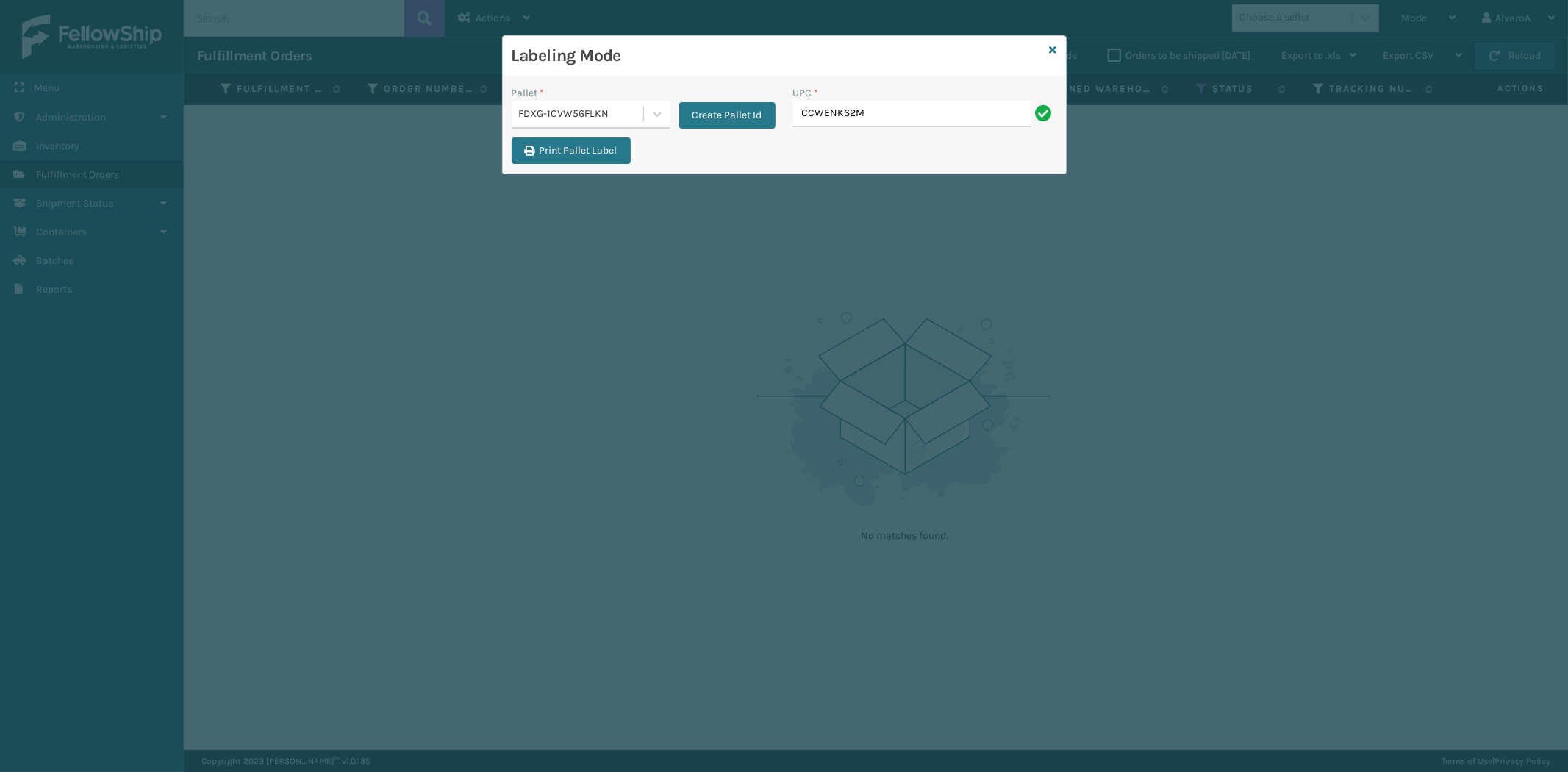
type input "CCWENKS2M26DGRA"
click at [1051, 54] on icon at bounding box center [1053, 49] width 7 height 11
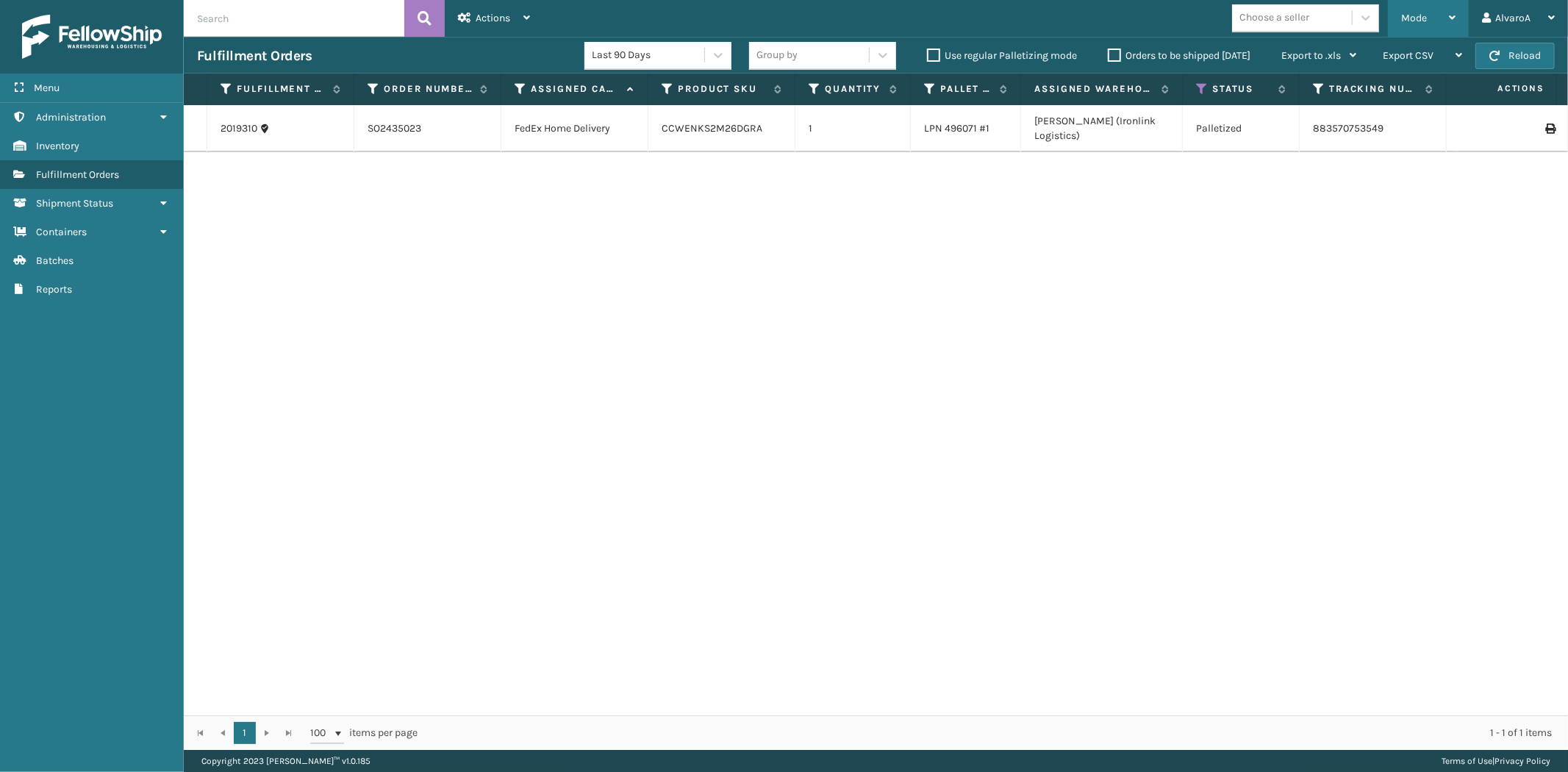
click at [1392, 12] on div "Mode Regular Mode Picking Mode Labeling Mode Exit Scan Mode" at bounding box center [1428, 18] width 81 height 36
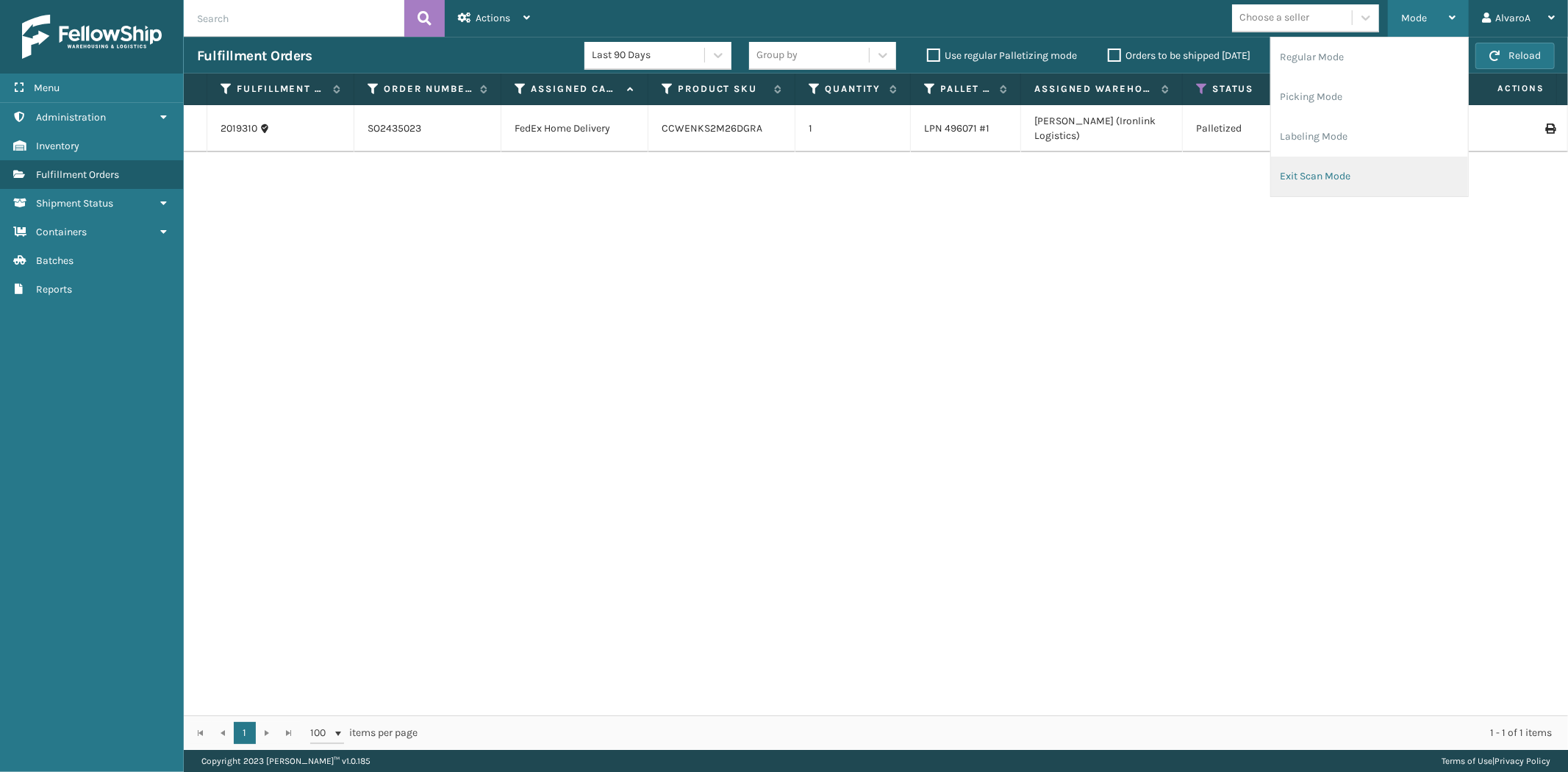
click at [1284, 159] on li "Exit Scan Mode" at bounding box center [1369, 176] width 197 height 40
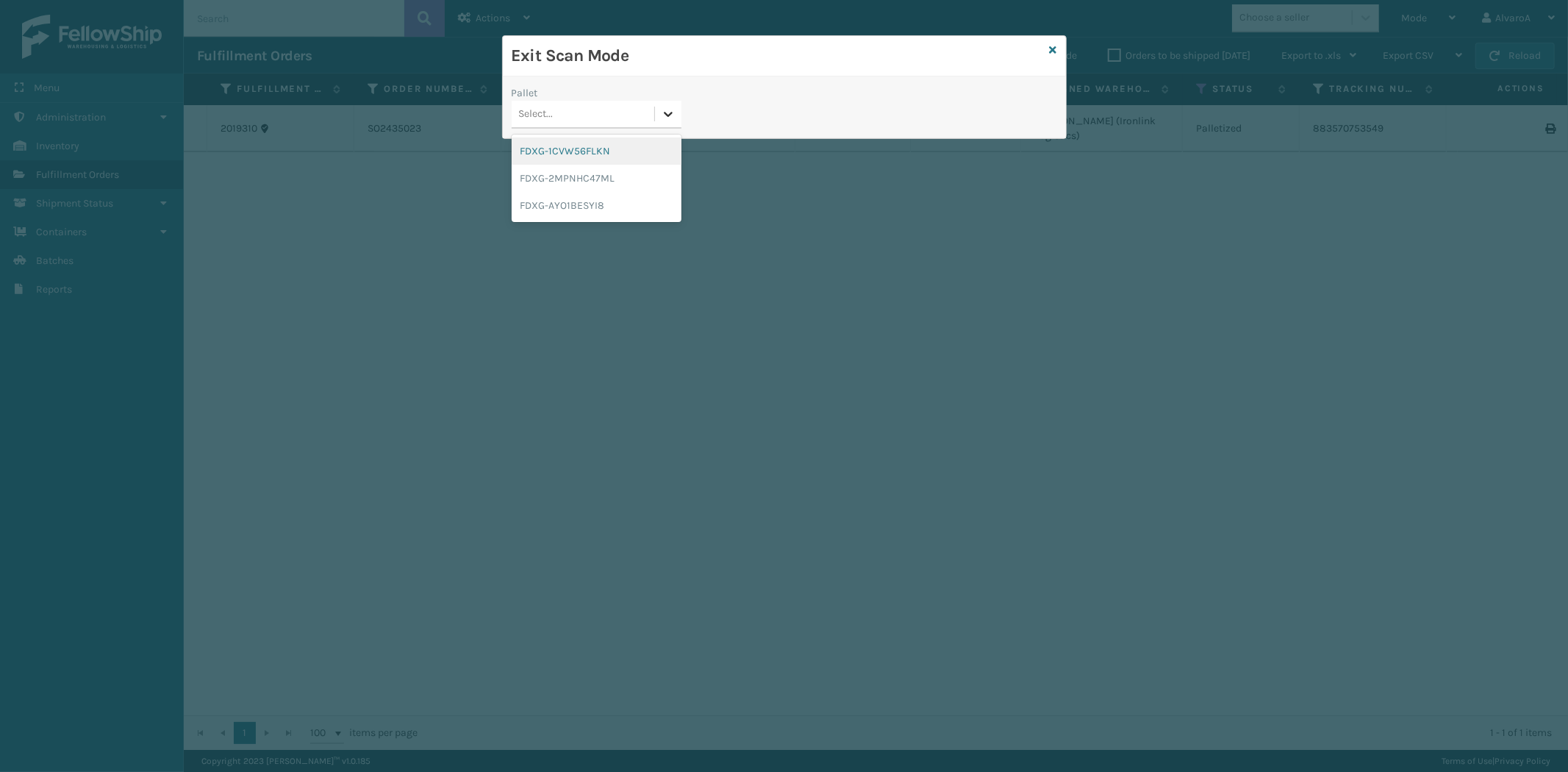
click at [672, 121] on icon at bounding box center [668, 114] width 15 height 15
click at [574, 152] on div "FDXG-1CVW56FLKN" at bounding box center [596, 151] width 170 height 28
